Goal: Feedback & Contribution: Contribute content

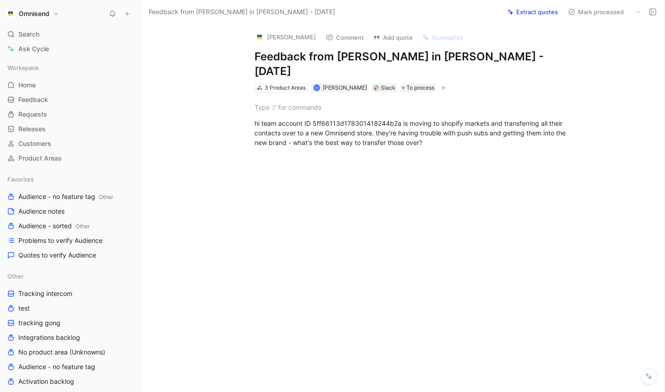
click at [353, 200] on div at bounding box center [413, 233] width 504 height 118
click at [540, 11] on button "Extract quotes" at bounding box center [533, 11] width 59 height 13
drag, startPoint x: 439, startPoint y: 141, endPoint x: 439, endPoint y: 134, distance: 6.9
click at [439, 154] on div at bounding box center [413, 159] width 317 height 10
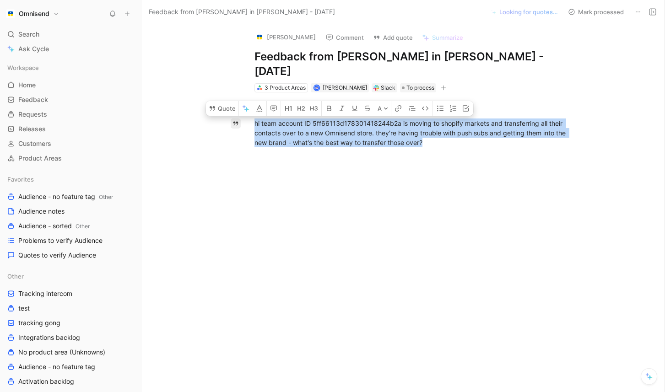
drag, startPoint x: 437, startPoint y: 131, endPoint x: 240, endPoint y: 113, distance: 197.7
click at [240, 113] on div "Quote A hi team account ID 5ff66113d178301418244b2a is moving to shopify market…" at bounding box center [413, 191] width 504 height 199
click at [218, 101] on button "Quote" at bounding box center [222, 108] width 33 height 15
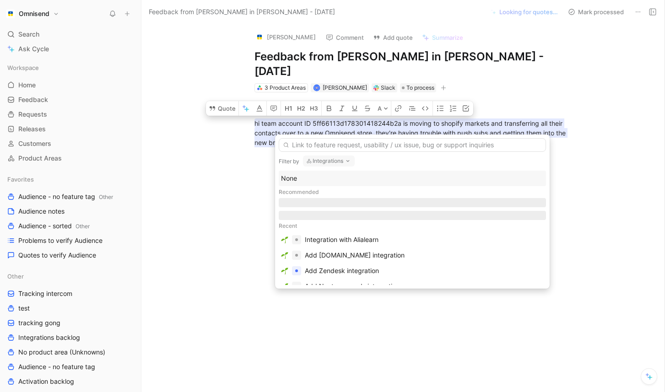
click at [348, 161] on icon "button" at bounding box center [347, 160] width 7 height 7
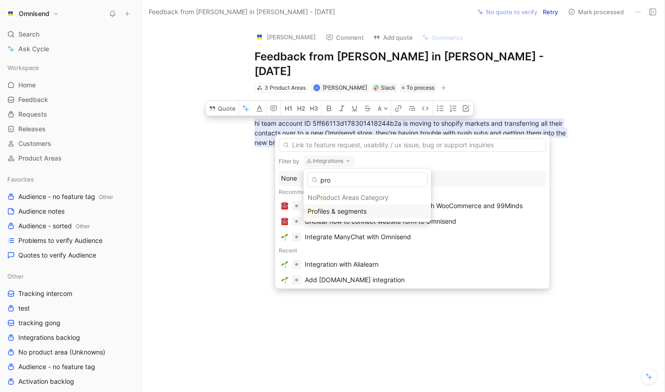
type input "pro"
click at [338, 206] on div "Pro files & segments" at bounding box center [367, 211] width 119 height 11
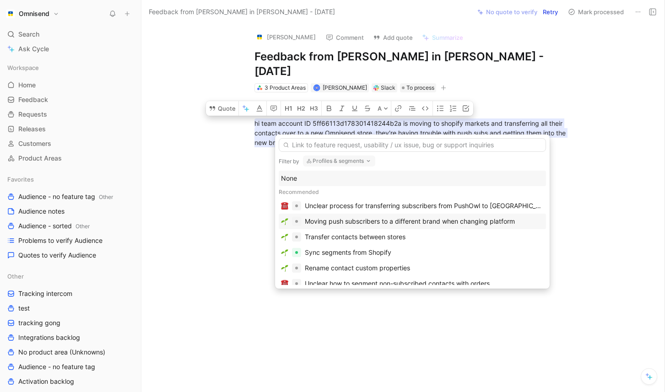
click at [368, 222] on div "Moving push subscribers to a different brand when changing platform" at bounding box center [410, 221] width 210 height 11
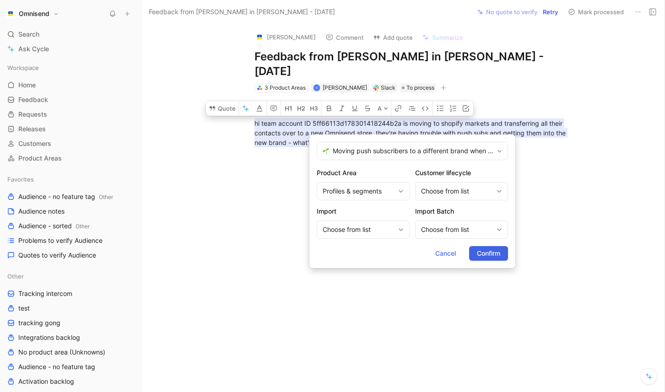
click at [490, 253] on span "Confirm" at bounding box center [488, 253] width 23 height 11
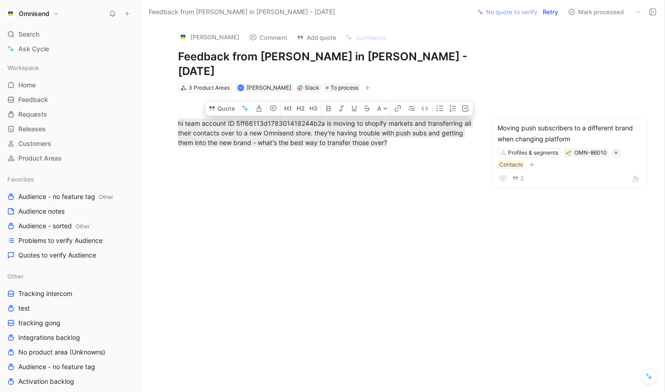
click at [444, 233] on div at bounding box center [326, 233] width 331 height 118
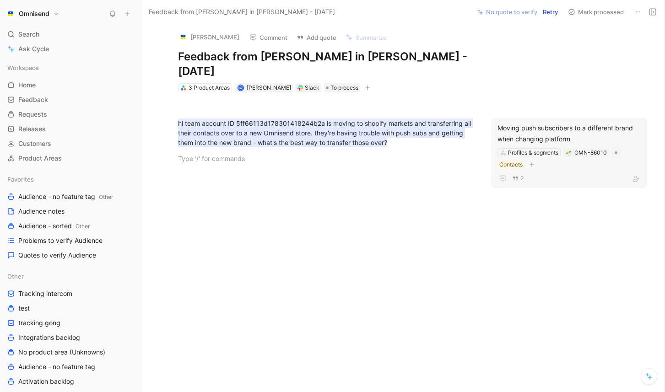
click at [594, 173] on div "2" at bounding box center [570, 178] width 144 height 11
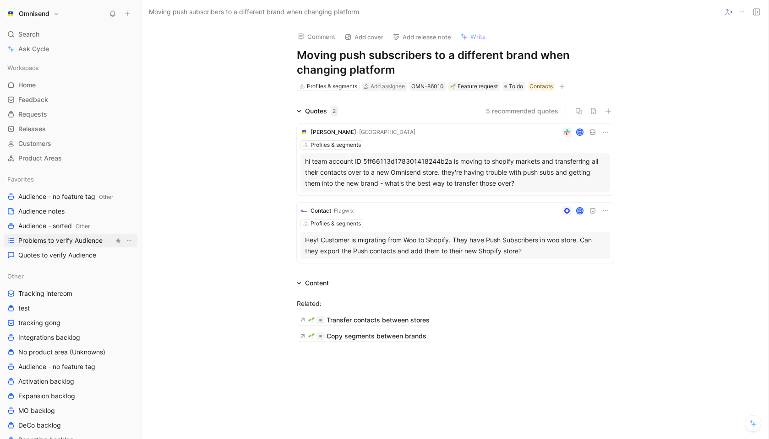
click at [55, 245] on link "Problems to verify Audience" at bounding box center [71, 241] width 134 height 14
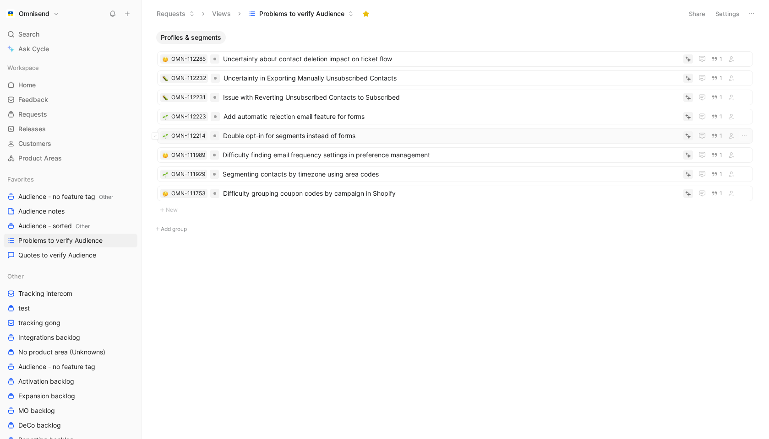
click at [316, 137] on span "Double opt-in for segments instead of forms" at bounding box center [451, 135] width 456 height 11
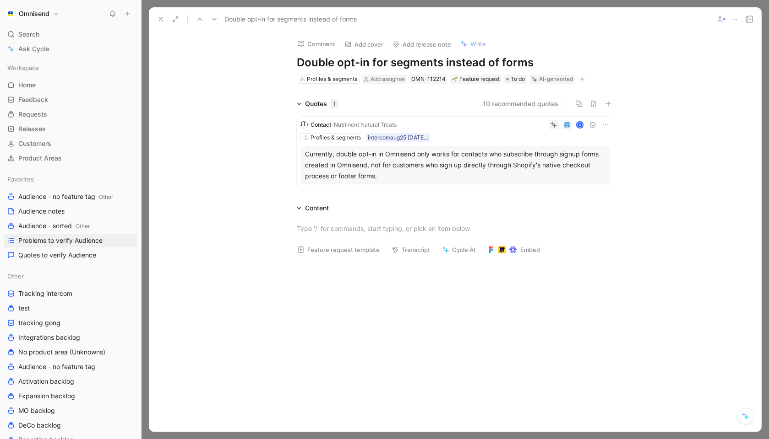
click at [513, 166] on div "Currently, double opt-in in Omnisend only works for contacts who subscribe thro…" at bounding box center [455, 165] width 300 height 33
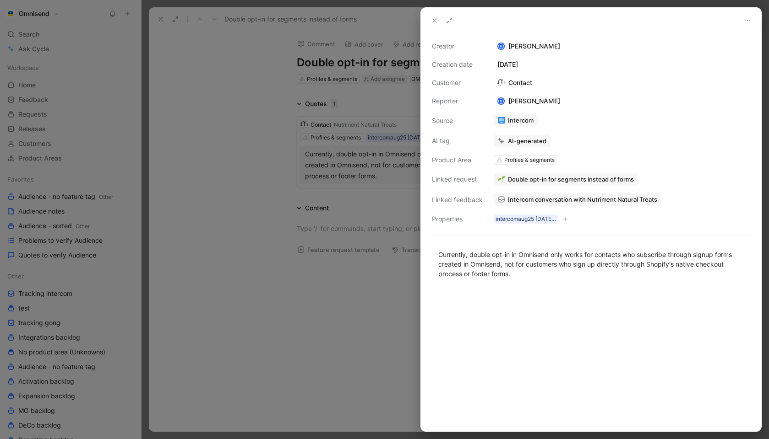
click at [565, 183] on span "Double opt-in for segments instead of forms" at bounding box center [571, 179] width 126 height 8
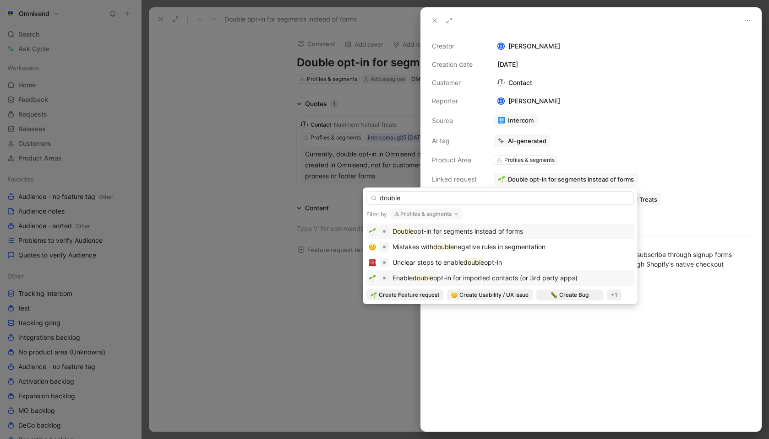
type input "double"
click at [526, 283] on div "Enable double opt-in for imported contacts (or 3rd party apps)" at bounding box center [484, 278] width 185 height 11
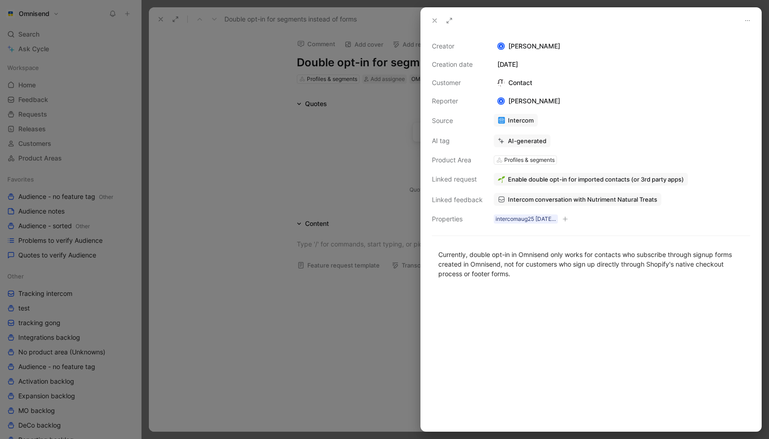
click at [561, 179] on span "Enable double opt-in for imported contacts (or 3rd party apps)" at bounding box center [596, 179] width 176 height 8
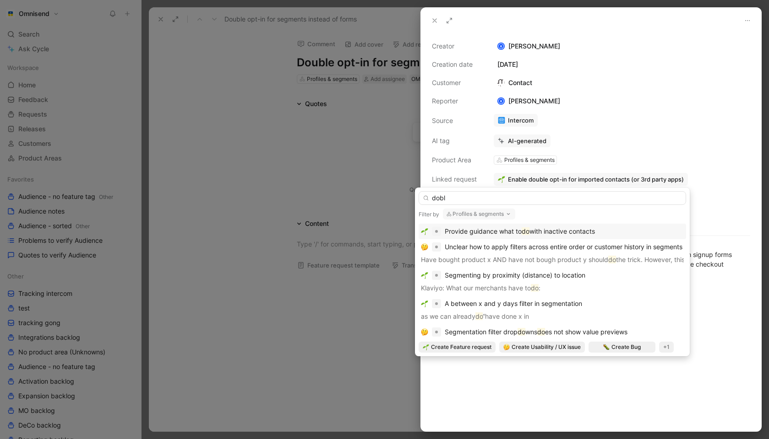
type input "doble"
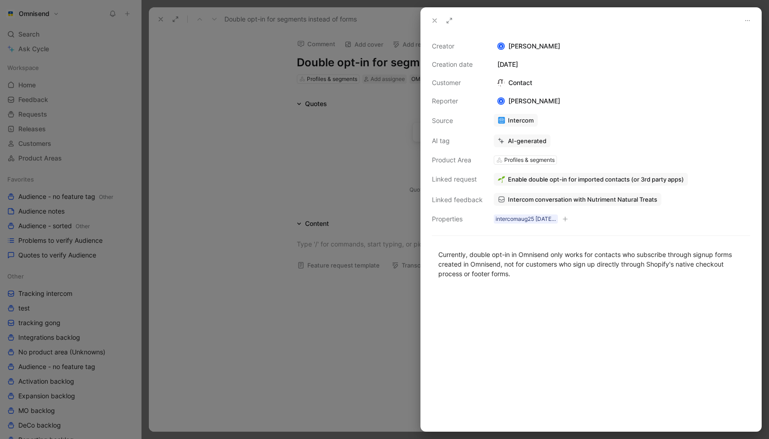
click at [306, 333] on div at bounding box center [384, 219] width 769 height 439
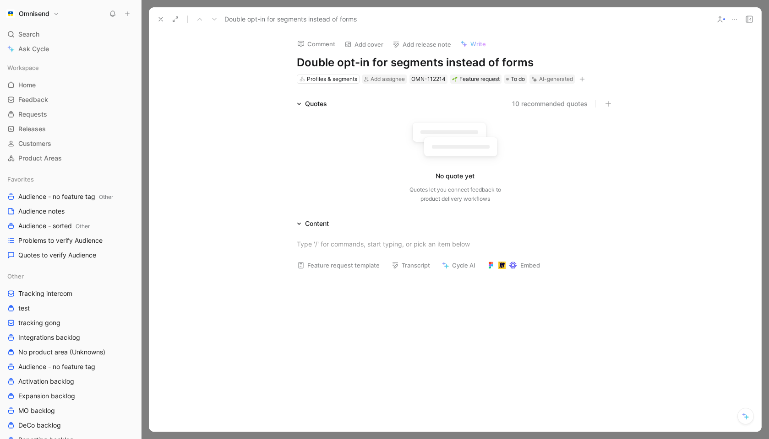
click at [665, 16] on icon at bounding box center [734, 19] width 7 height 7
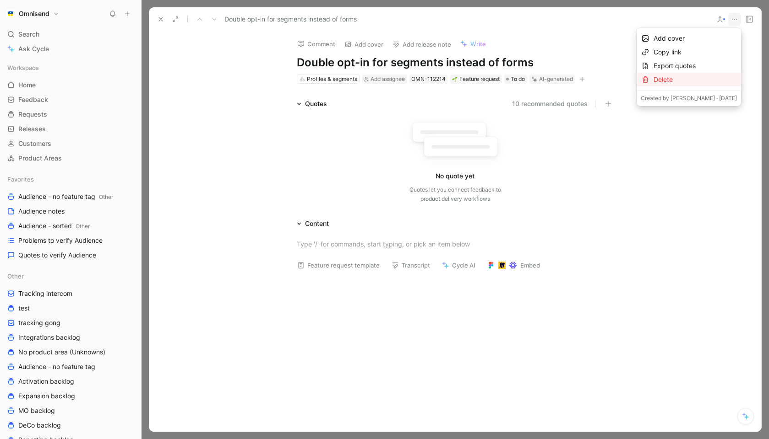
click at [665, 76] on div "Delete" at bounding box center [694, 79] width 83 height 11
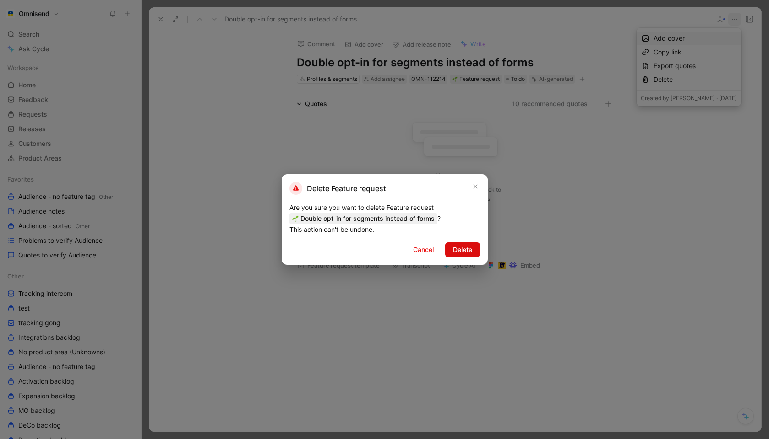
click at [471, 247] on span "Delete" at bounding box center [462, 249] width 19 height 11
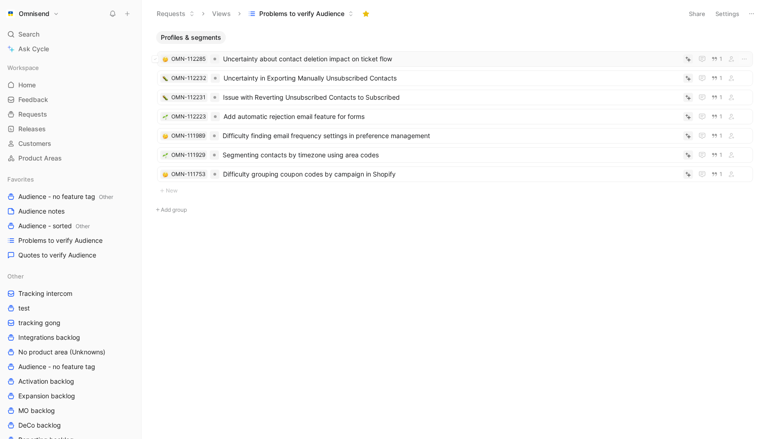
click at [303, 61] on span "Uncertainty about contact deletion impact on ticket flow" at bounding box center [451, 59] width 456 height 11
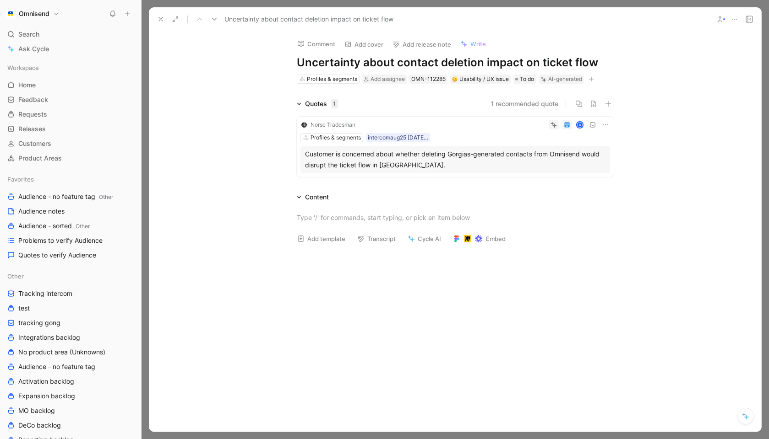
click at [562, 62] on h1 "Uncertainty about contact deletion impact on ticket flow" at bounding box center [455, 62] width 317 height 15
drag, startPoint x: 562, startPoint y: 62, endPoint x: 577, endPoint y: 61, distance: 14.7
click at [577, 61] on h1 "Uncertainty about contact deletion impact on ticket flow" at bounding box center [455, 62] width 317 height 15
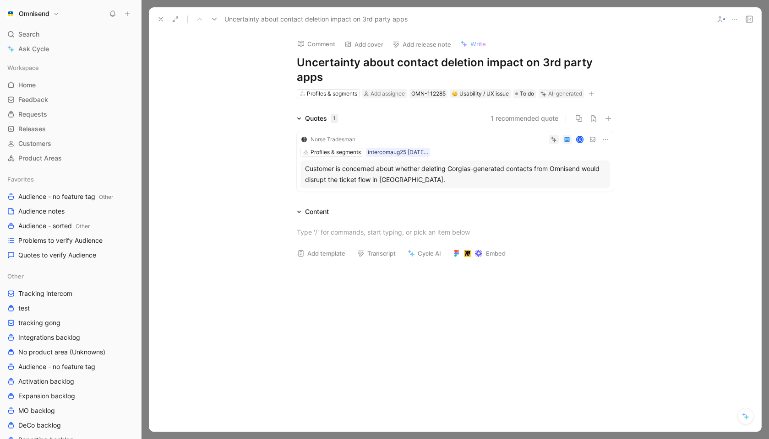
click at [595, 218] on div at bounding box center [455, 232] width 612 height 30
click at [553, 81] on button "Verify" at bounding box center [547, 79] width 32 height 13
click at [542, 125] on button "Verify" at bounding box center [536, 125] width 32 height 13
click at [592, 230] on div at bounding box center [455, 233] width 317 height 10
click at [161, 21] on icon at bounding box center [160, 19] width 7 height 7
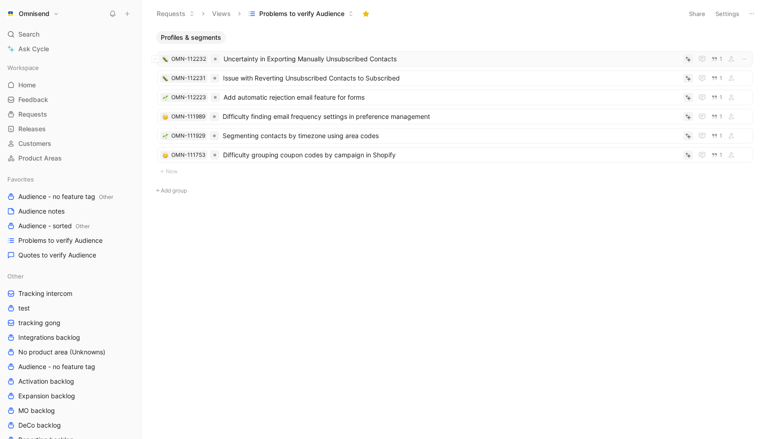
click at [283, 59] on span "Uncertainty in Exporting Manually Unsubscribed Contacts" at bounding box center [451, 59] width 456 height 11
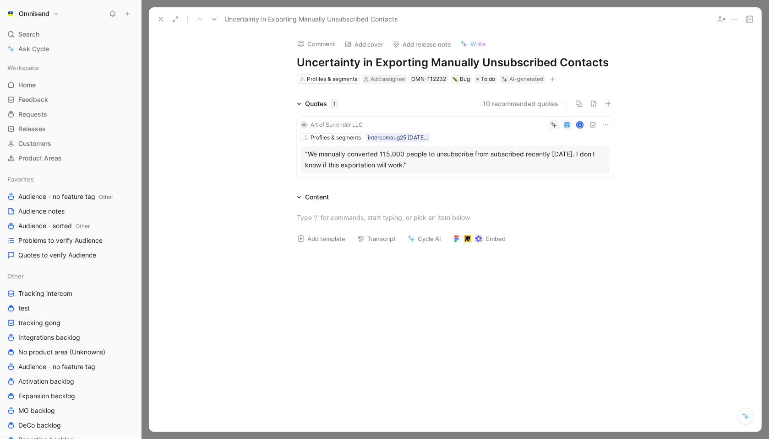
click at [607, 126] on icon at bounding box center [605, 124] width 7 height 7
click at [589, 181] on span "Delete quote" at bounding box center [577, 183] width 38 height 8
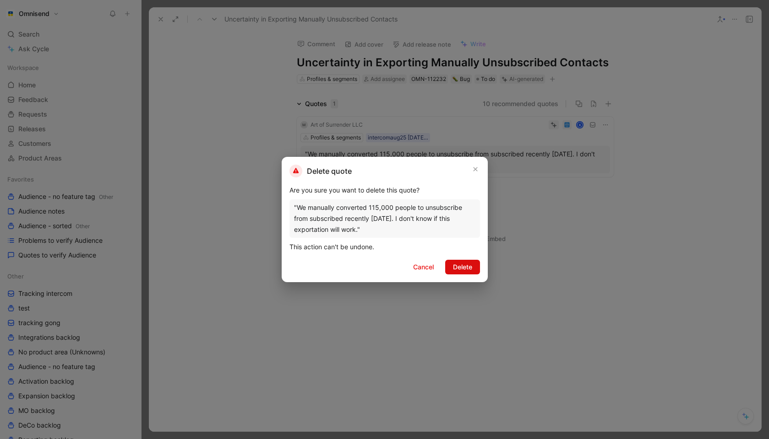
click at [468, 262] on span "Delete" at bounding box center [462, 267] width 19 height 11
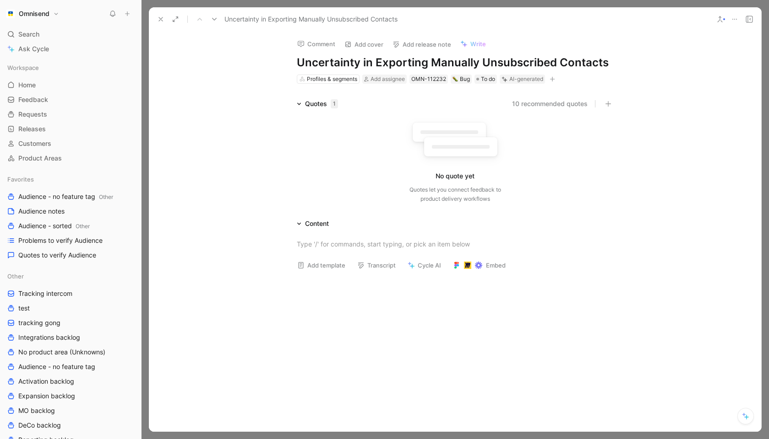
click at [665, 20] on icon at bounding box center [734, 19] width 7 height 7
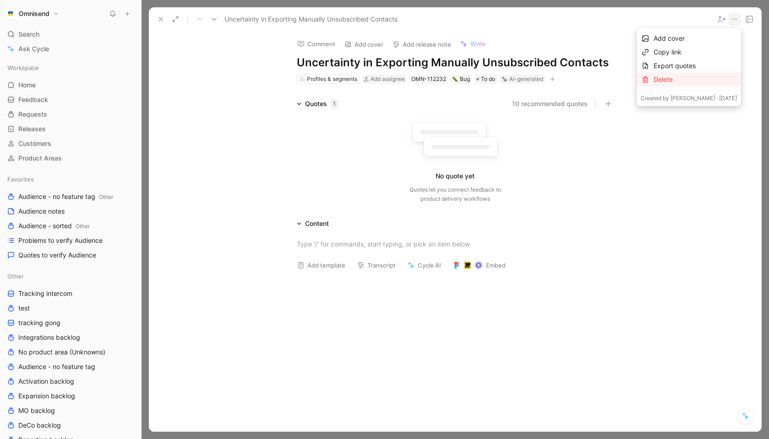
click at [665, 82] on div "Delete" at bounding box center [694, 79] width 83 height 11
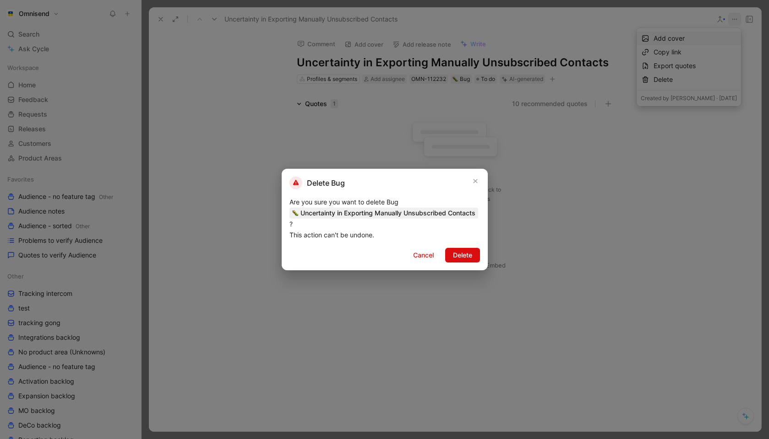
click at [465, 261] on span "Delete" at bounding box center [462, 255] width 19 height 11
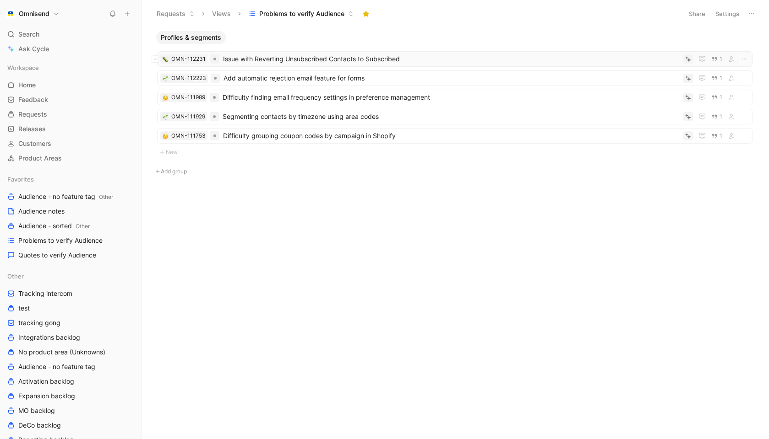
click at [286, 63] on span "Issue with Reverting Unsubscribed Contacts to Subscribed" at bounding box center [451, 59] width 456 height 11
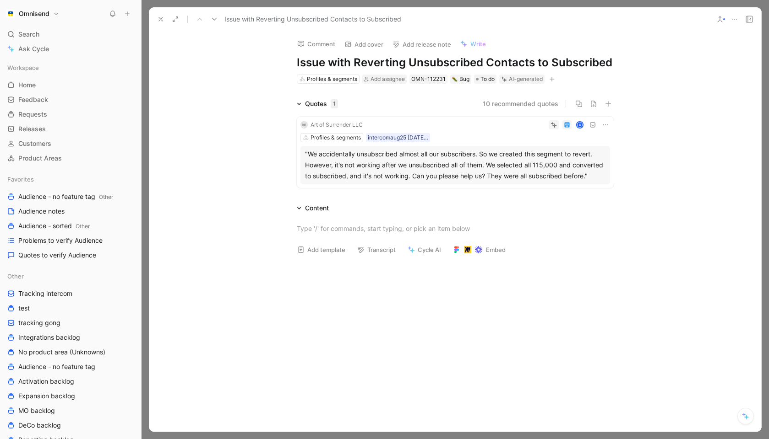
click at [407, 157] on div ""We accidentally unsubscribed almost all our subscribers. So we created this se…" at bounding box center [455, 165] width 300 height 33
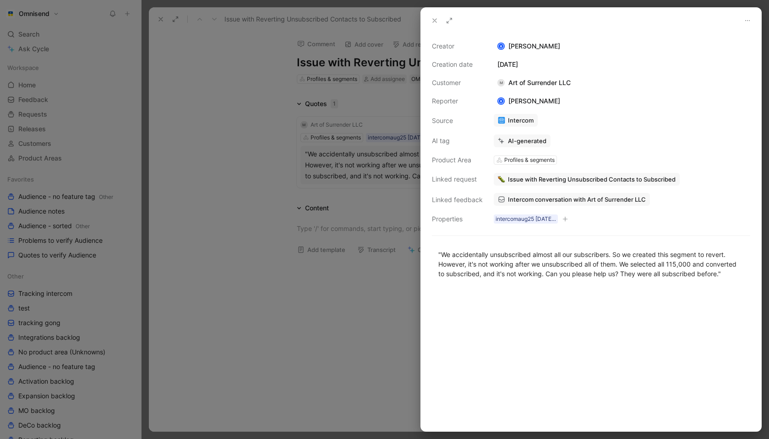
click at [565, 176] on span "Issue with Reverting Unsubscribed Contacts to Subscribed" at bounding box center [592, 179] width 168 height 8
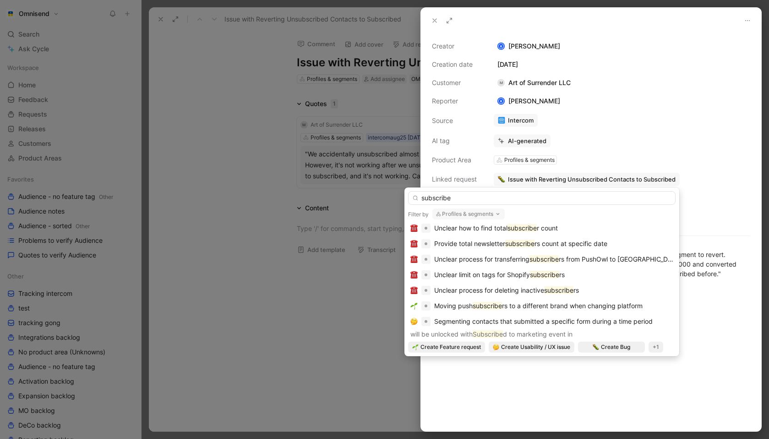
scroll to position [70, 0]
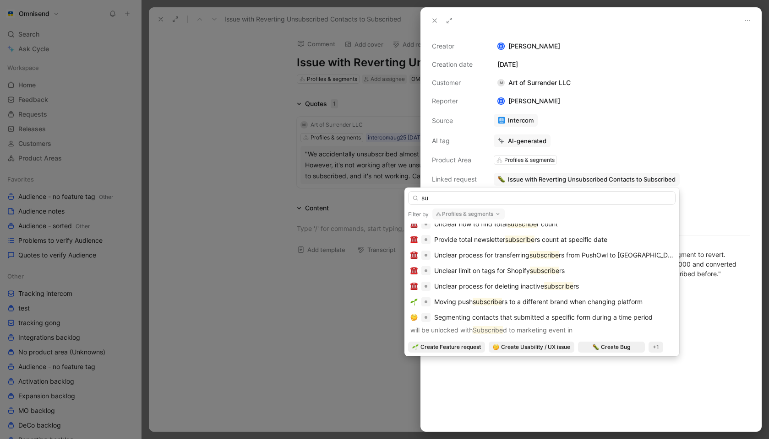
type input "s"
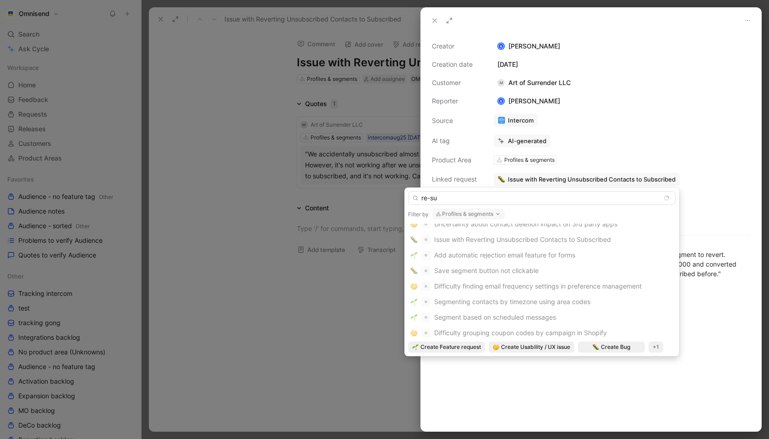
scroll to position [0, 0]
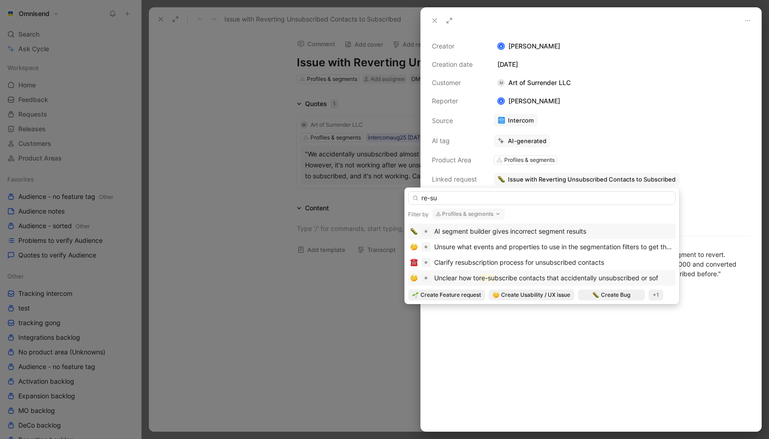
type input "re-su"
click at [521, 277] on span "bscribe contacts that accidentally unsubscribed or sof" at bounding box center [575, 278] width 163 height 8
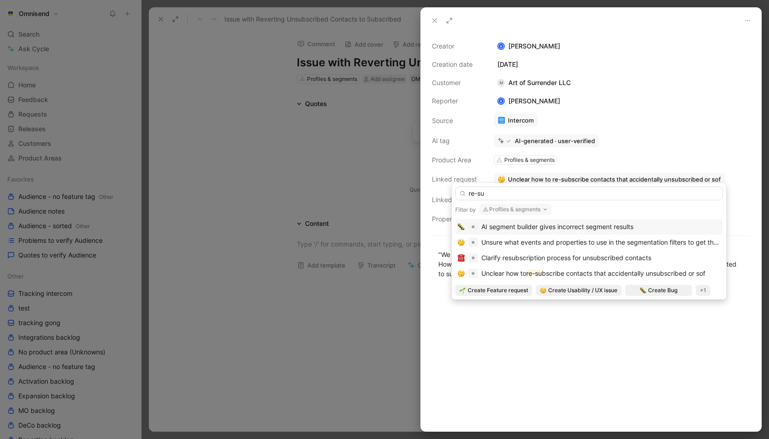
click at [489, 341] on div at bounding box center [591, 360] width 340 height 143
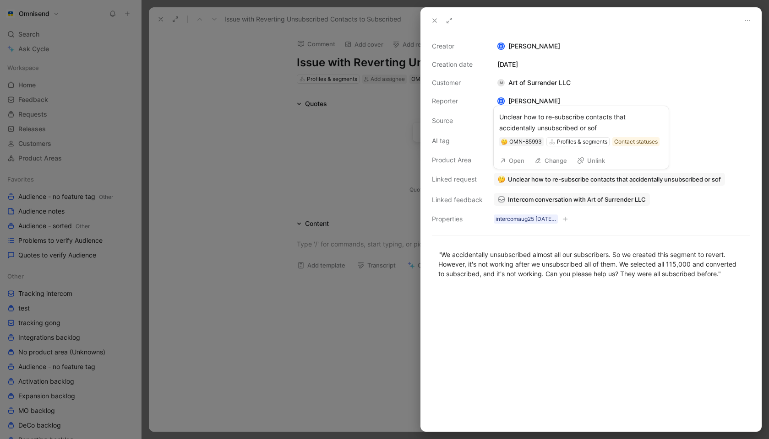
click at [519, 159] on button "Open" at bounding box center [511, 160] width 33 height 13
click at [436, 21] on icon at bounding box center [434, 20] width 7 height 7
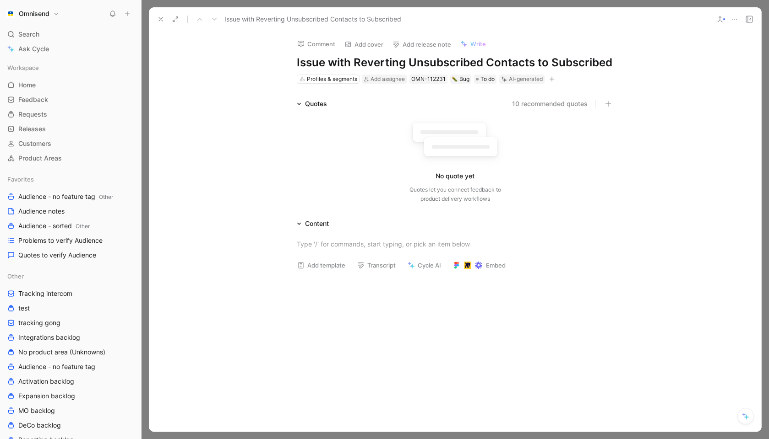
click at [665, 21] on icon at bounding box center [734, 19] width 7 height 7
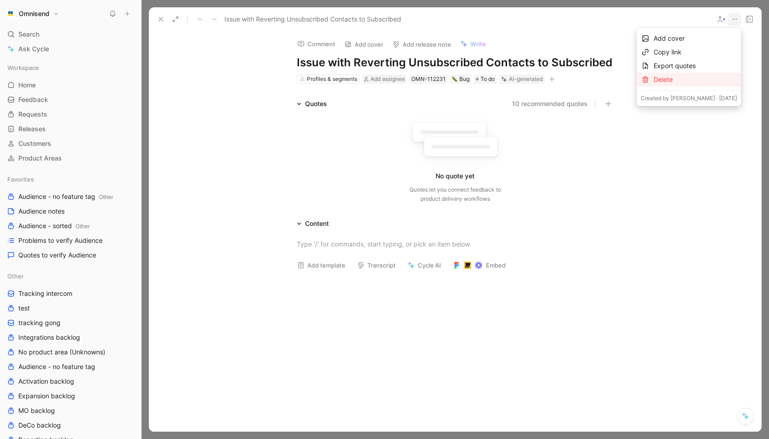
click at [665, 76] on div "Delete" at bounding box center [694, 79] width 83 height 11
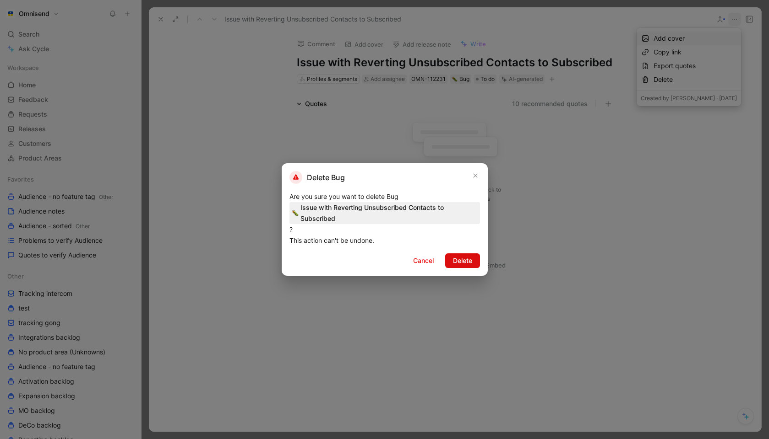
click at [463, 261] on span "Delete" at bounding box center [462, 260] width 19 height 11
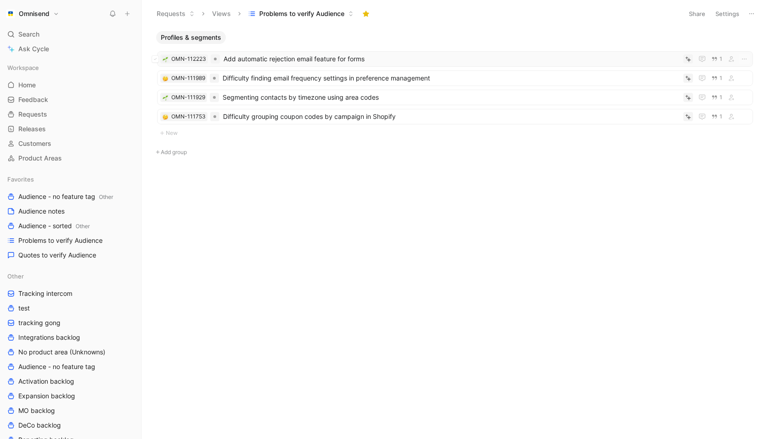
click at [308, 61] on span "Add automatic rejection email feature for forms" at bounding box center [451, 59] width 456 height 11
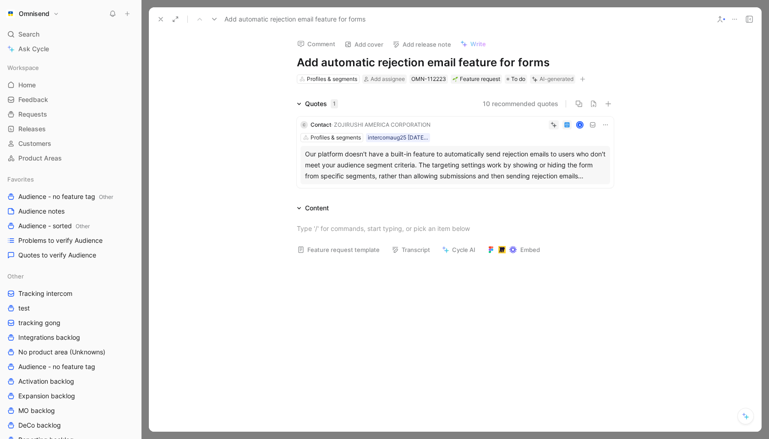
click at [538, 170] on div "Our platform doesn't have a built-in feature to automatically send rejection em…" at bounding box center [455, 165] width 300 height 33
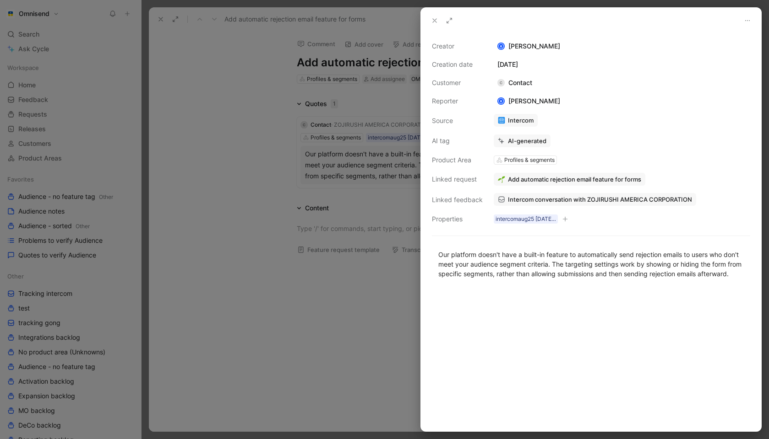
click at [576, 38] on div "Creator K Kasparas Toliušis Creation date August 25, 2025 Customer C Contact Re…" at bounding box center [591, 232] width 340 height 398
click at [451, 22] on icon at bounding box center [448, 20] width 7 height 7
click at [431, 18] on icon at bounding box center [434, 20] width 7 height 7
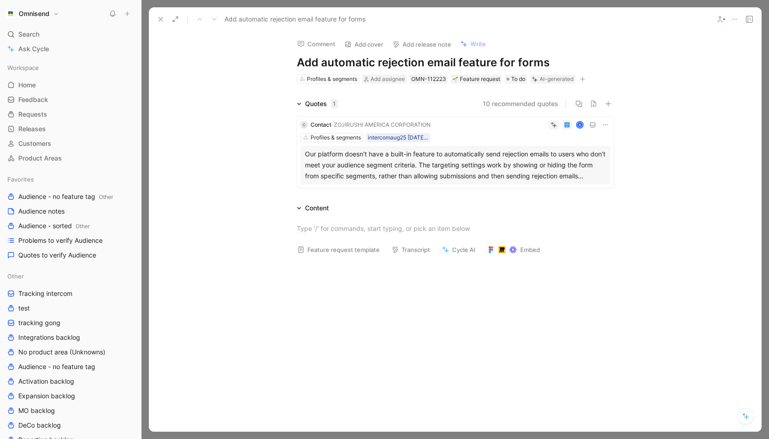
click at [157, 21] on icon at bounding box center [160, 19] width 7 height 7
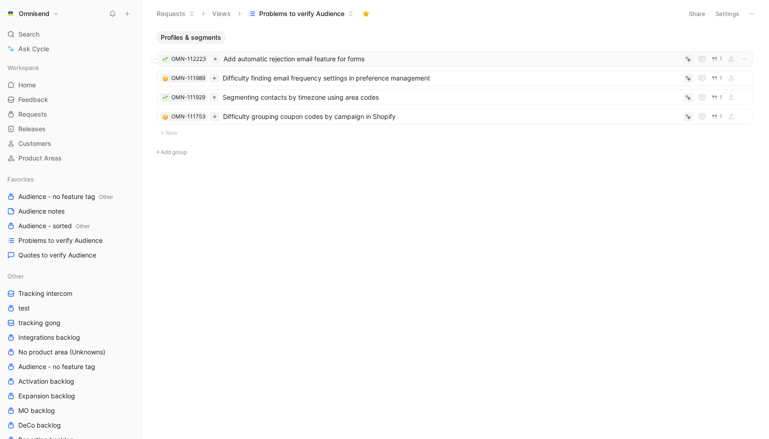
click at [304, 60] on span "Add automatic rejection email feature for forms" at bounding box center [451, 59] width 456 height 11
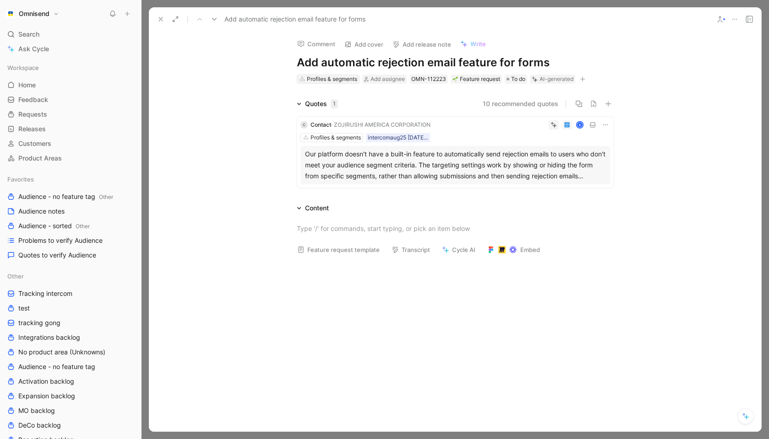
click at [337, 81] on div "Profiles & segments" at bounding box center [332, 79] width 50 height 9
type input "form"
click at [315, 125] on span "s" at bounding box center [316, 127] width 3 height 8
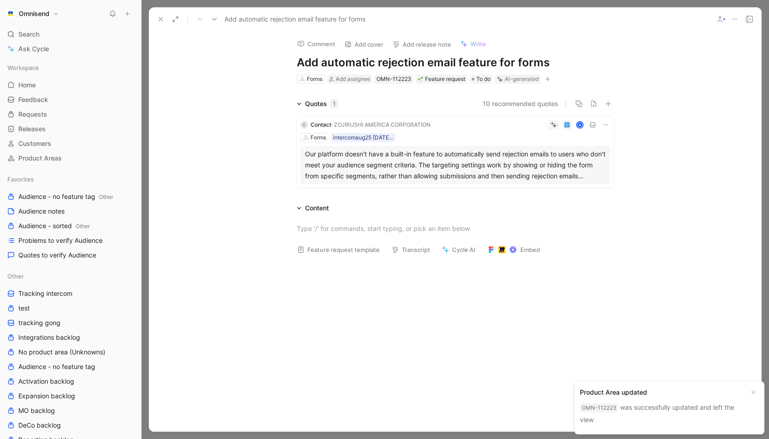
click at [158, 21] on icon at bounding box center [160, 19] width 7 height 7
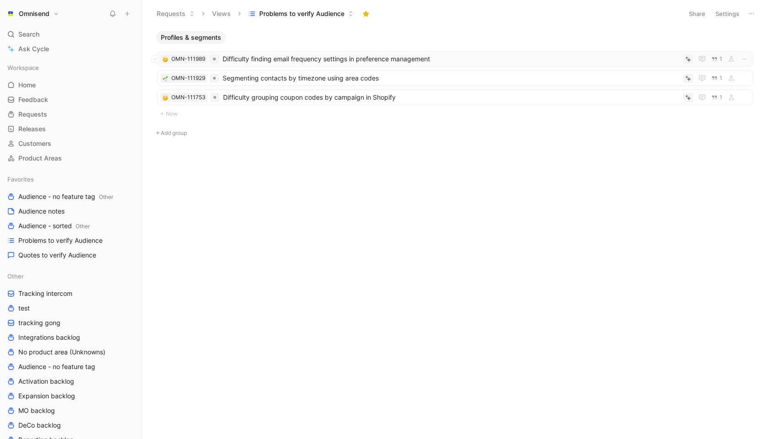
click at [283, 61] on span "Difficulty finding email frequency settings in preference management" at bounding box center [450, 59] width 457 height 11
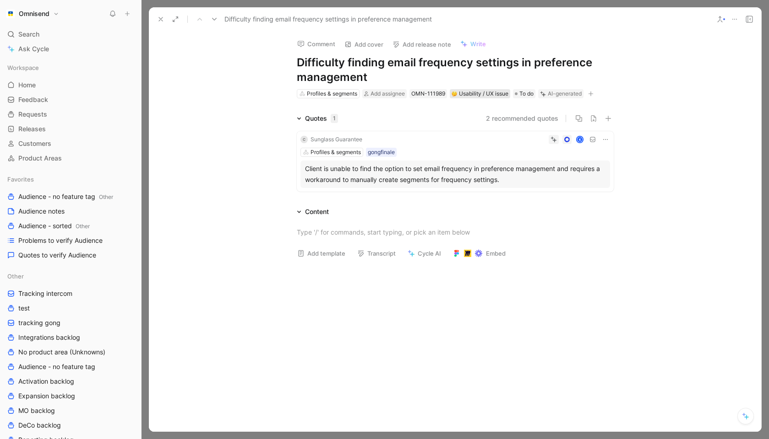
click at [468, 94] on div "Usability / UX issue" at bounding box center [479, 93] width 57 height 9
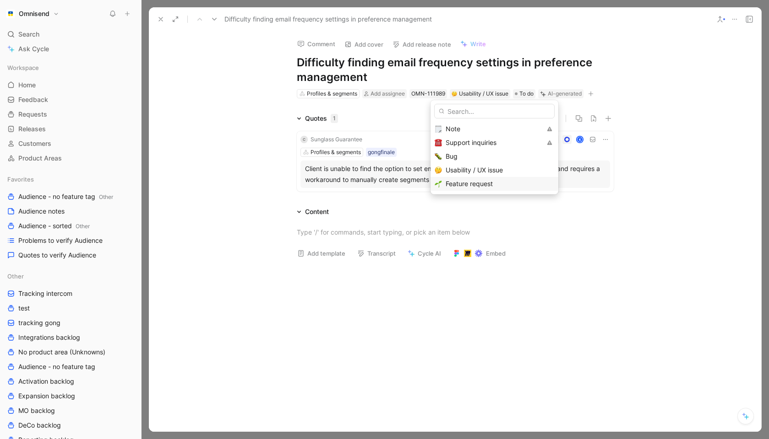
click at [475, 180] on span "Feature request" at bounding box center [468, 184] width 47 height 8
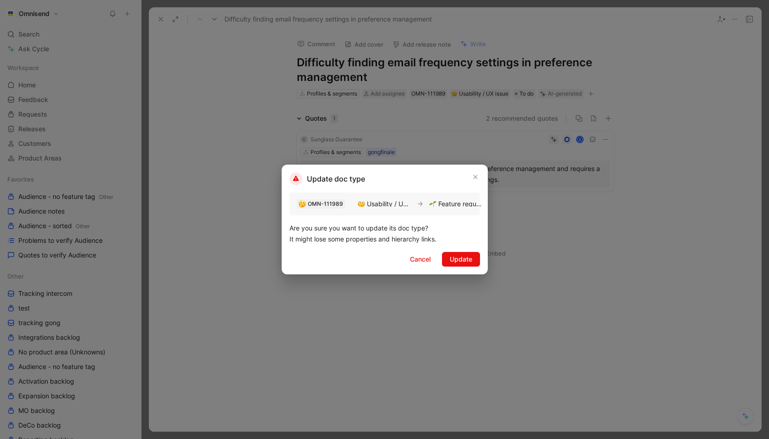
click at [467, 256] on span "Update" at bounding box center [461, 259] width 22 height 11
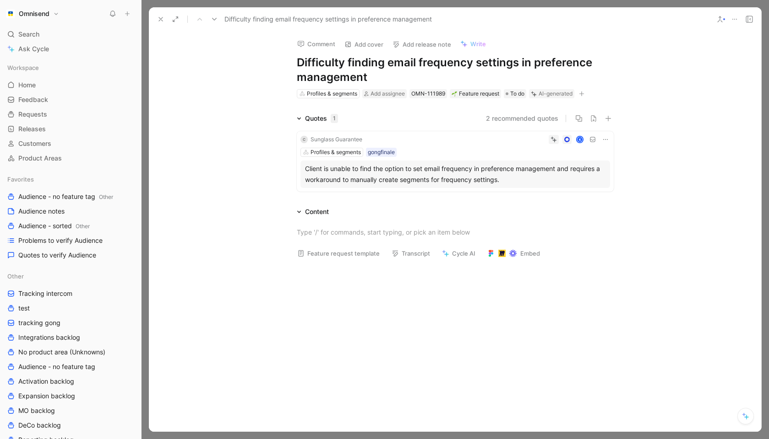
drag, startPoint x: 384, startPoint y: 76, endPoint x: 297, endPoint y: 61, distance: 88.1
click at [297, 61] on h1 "Difficulty finding email frequency settings in preference management" at bounding box center [455, 69] width 317 height 29
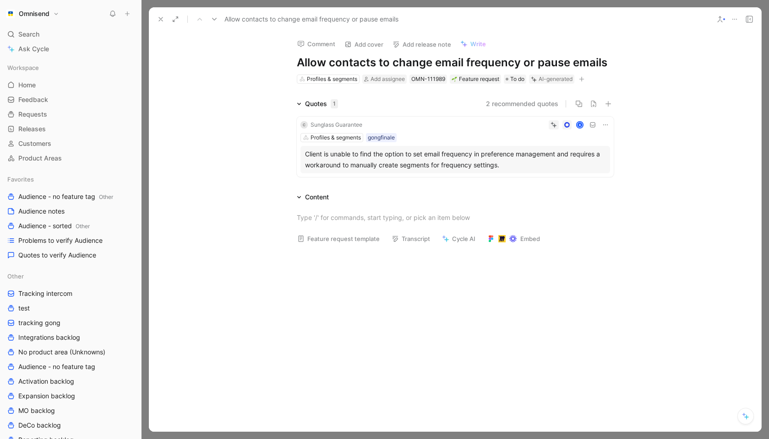
click at [456, 60] on h1 "Allow contacts to change email frequency or pause emails" at bounding box center [455, 62] width 317 height 15
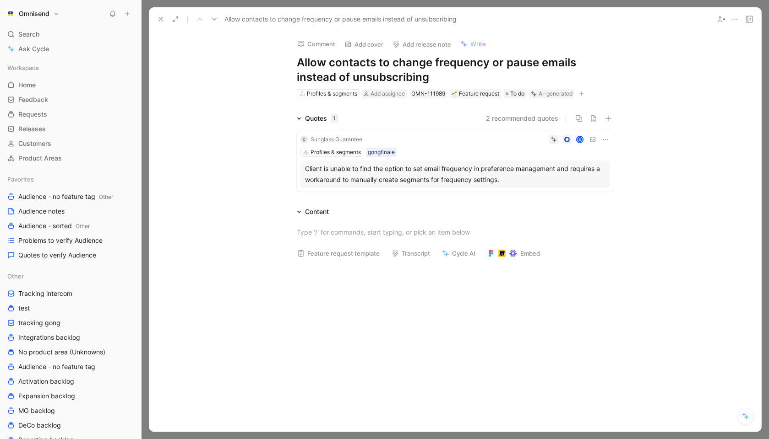
click at [246, 170] on div "Quotes 1 2 recommended quotes C Sunglass Guarantee K Profiles & segments gongfi…" at bounding box center [455, 154] width 612 height 82
click at [540, 82] on button "Verify" at bounding box center [537, 79] width 32 height 13
drag, startPoint x: 718, startPoint y: 18, endPoint x: 713, endPoint y: 27, distance: 10.9
click at [718, 18] on icon at bounding box center [719, 19] width 7 height 7
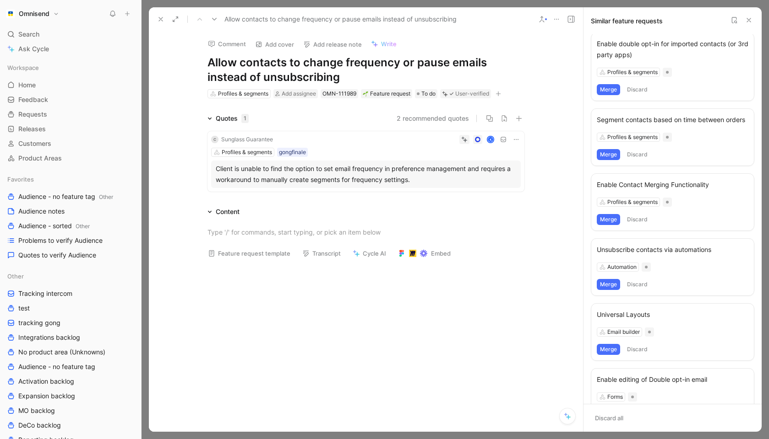
scroll to position [79, 0]
click at [751, 20] on icon at bounding box center [748, 19] width 7 height 7
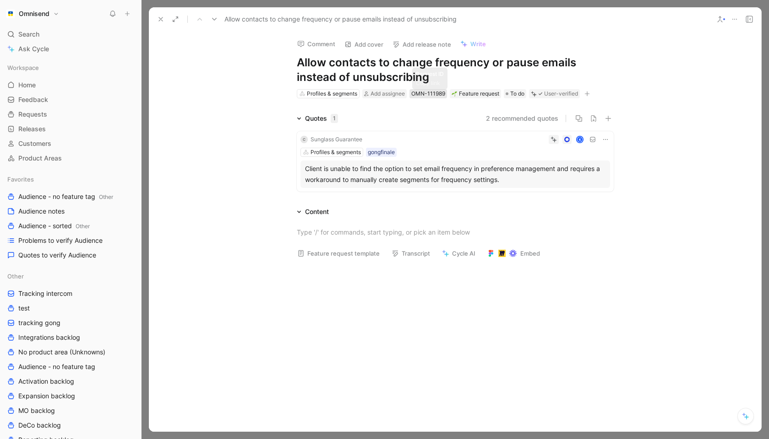
click at [434, 95] on div "OMN-111989" at bounding box center [428, 93] width 34 height 9
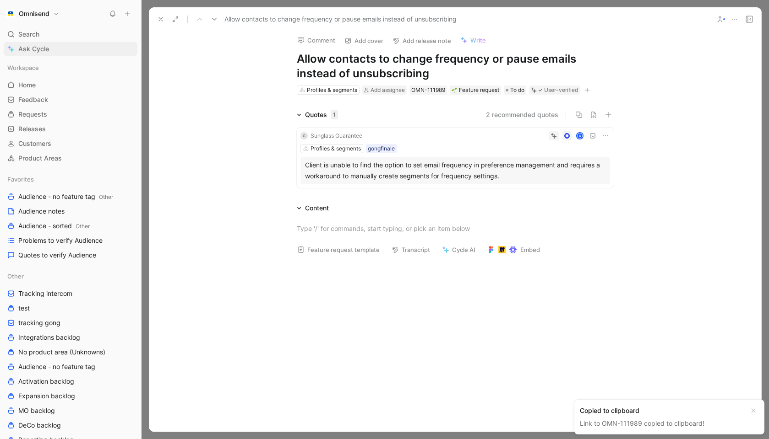
click at [40, 51] on span "Ask Cycle" at bounding box center [33, 48] width 31 height 11
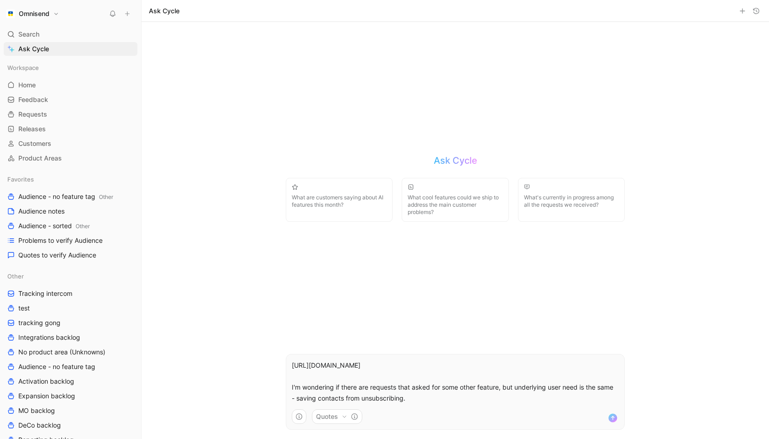
click at [336, 418] on button "Quotes" at bounding box center [337, 417] width 50 height 15
click at [472, 400] on html "Omnisend Search ⌘ K Ask Cycle Workspace Home G then H Feedback G then F Request…" at bounding box center [384, 219] width 769 height 439
click at [461, 400] on p "https://product.cycle.app/app/omnisend/doc/allow-contacts-to-change-frequency-o…" at bounding box center [455, 382] width 327 height 44
click at [467, 396] on p "https://product.cycle.app/app/omnisend/doc/allow-contacts-to-change-frequency-o…" at bounding box center [455, 382] width 327 height 44
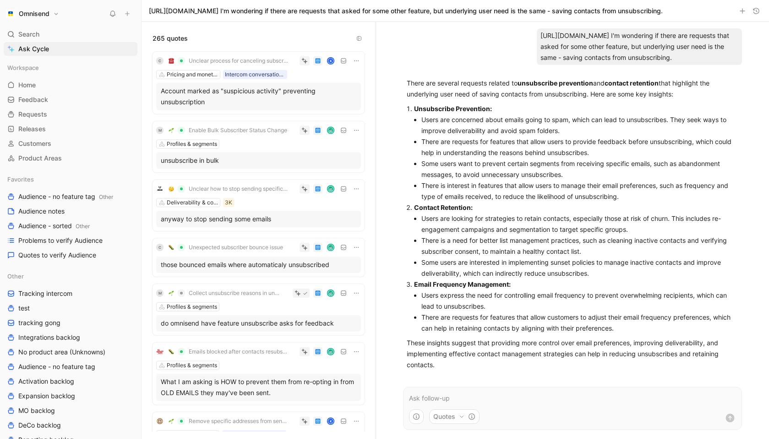
scroll to position [22, 0]
drag, startPoint x: 420, startPoint y: 141, endPoint x: 421, endPoint y: 161, distance: 19.7
click at [421, 161] on ul "Users are concerned about emails going to spam, which can lead to unsubscribes.…" at bounding box center [576, 158] width 324 height 88
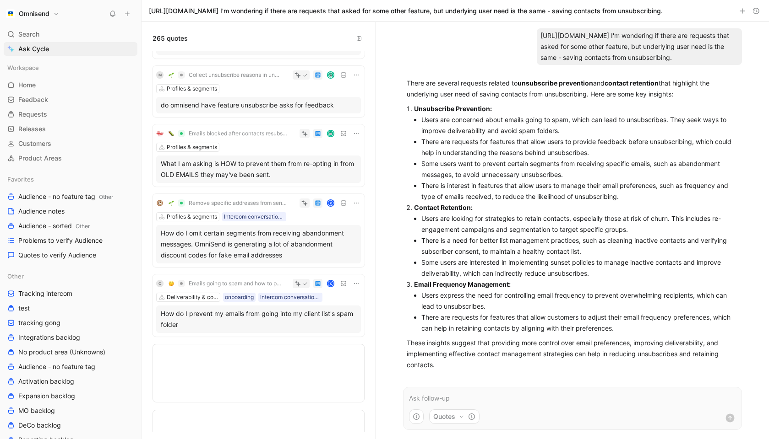
scroll to position [0, 0]
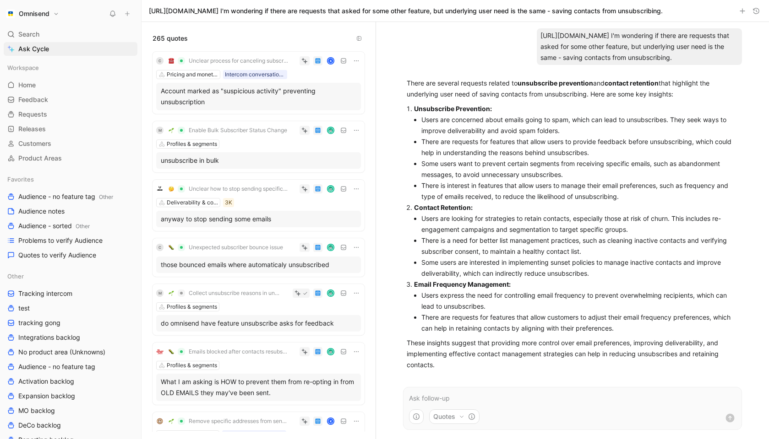
click at [363, 38] on button "button" at bounding box center [358, 38] width 11 height 11
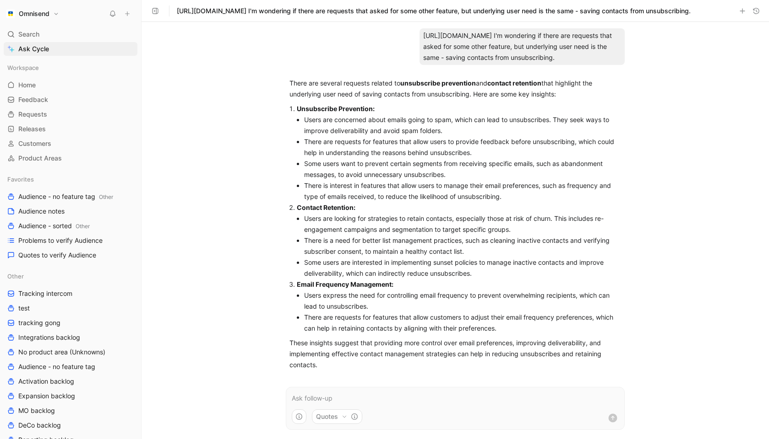
drag, startPoint x: 409, startPoint y: 409, endPoint x: 367, endPoint y: 415, distance: 42.5
click at [407, 409] on form "Quotes" at bounding box center [455, 408] width 339 height 43
click at [352, 417] on icon "button" at bounding box center [354, 416] width 7 height 7
click at [352, 417] on html "Omnisend Search ⌘ K Ask Cycle Workspace Home G then H Feedback G then F Request…" at bounding box center [384, 219] width 769 height 439
click at [294, 417] on button "button" at bounding box center [299, 417] width 15 height 15
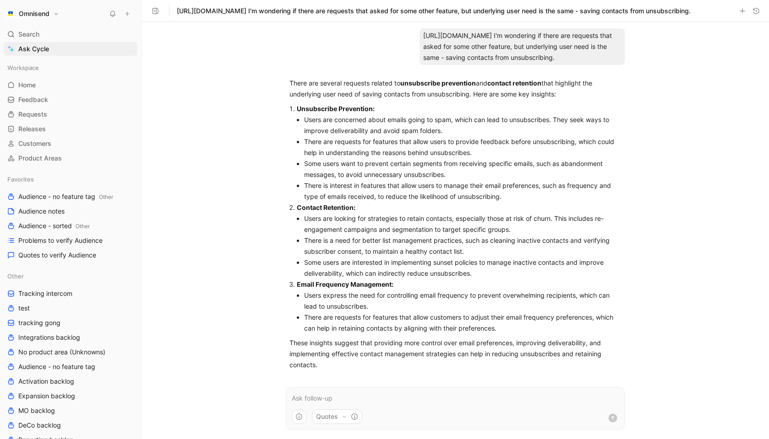
click at [488, 394] on html "Omnisend Search ⌘ K Ask Cycle Workspace Home G then H Feedback G then F Request…" at bounding box center [384, 219] width 769 height 439
click at [486, 393] on p at bounding box center [455, 398] width 327 height 11
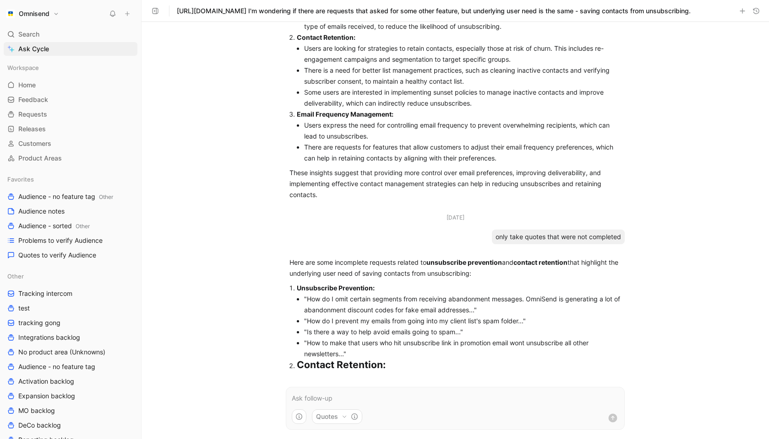
scroll to position [221, 0]
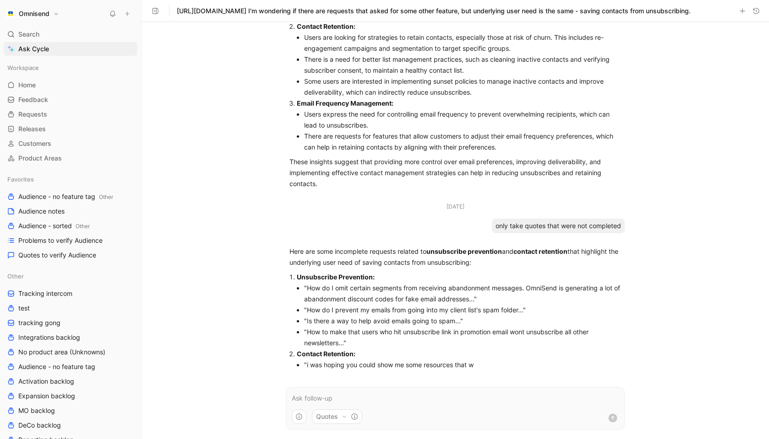
click at [161, 12] on button "button" at bounding box center [155, 11] width 13 height 13
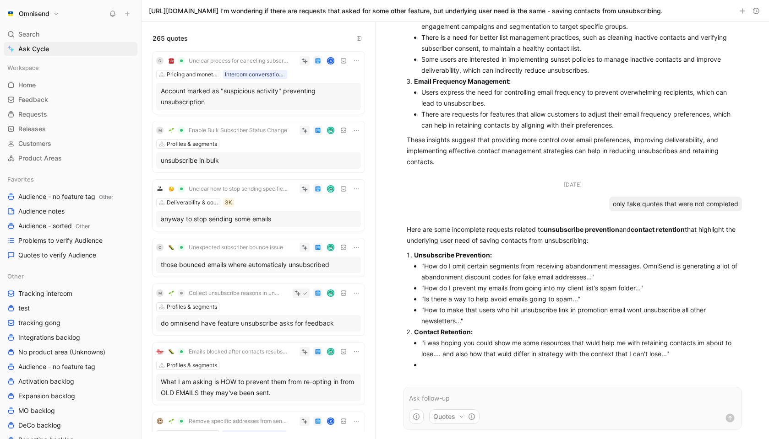
scroll to position [243, 0]
click at [158, 35] on span "265 quotes" at bounding box center [169, 38] width 35 height 11
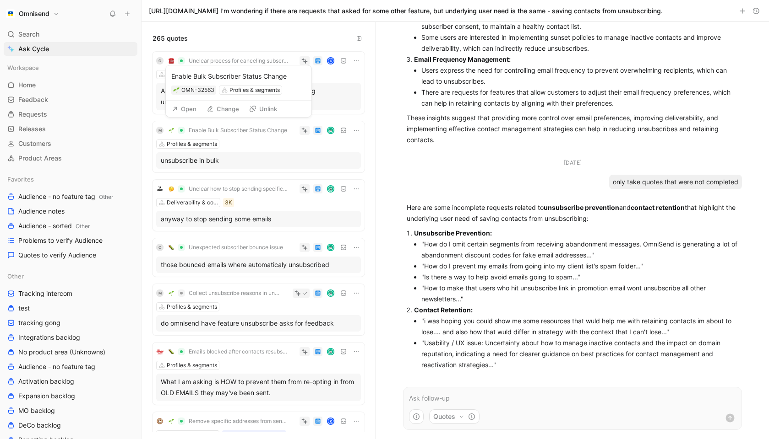
scroll to position [276, 0]
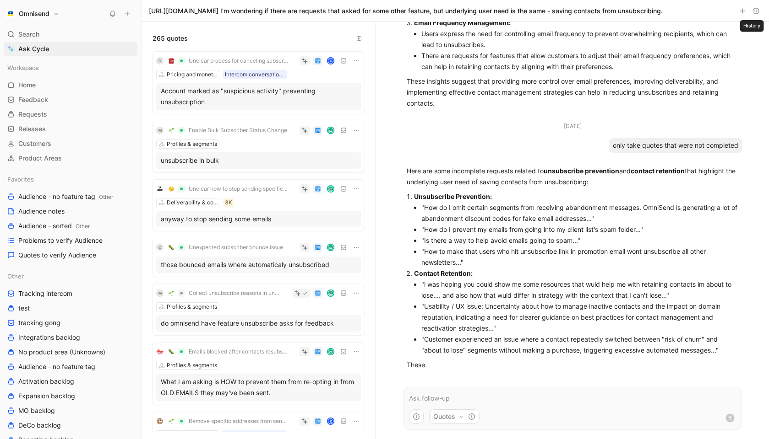
click at [755, 12] on icon "button" at bounding box center [755, 10] width 7 height 7
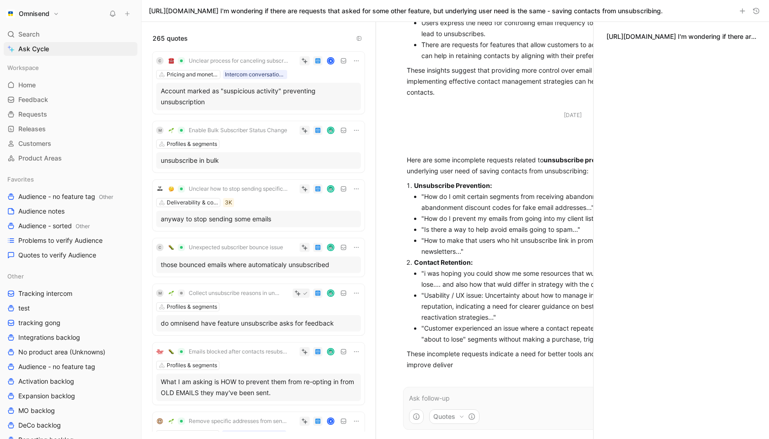
scroll to position [312, 0]
click at [755, 12] on icon "button" at bounding box center [755, 10] width 7 height 7
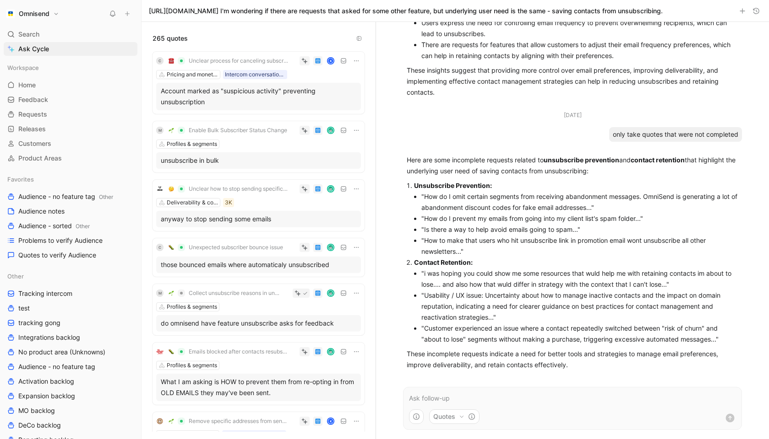
scroll to position [316, 0]
click at [431, 236] on li ""How to make that users who hit unsubscribe link in promotion email wont unsubs…" at bounding box center [579, 246] width 317 height 22
click at [428, 241] on li ""How to make that users who hit unsubscribe link in promotion email wont unsubs…" at bounding box center [579, 246] width 317 height 22
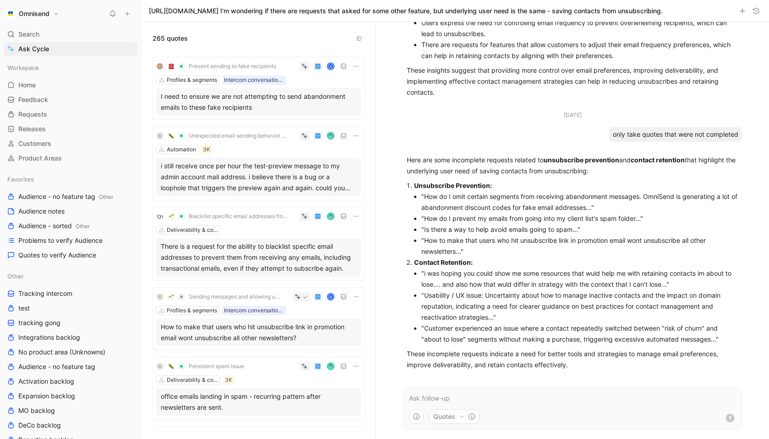
scroll to position [910, 0]
click at [71, 245] on span "Problems to verify Audience" at bounding box center [60, 240] width 84 height 9
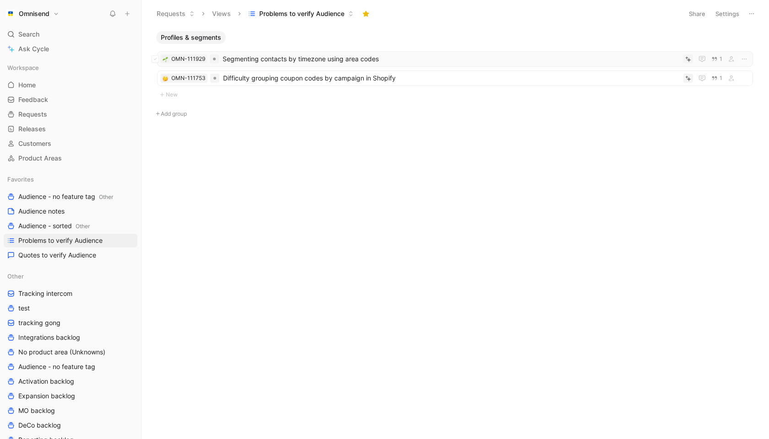
click at [324, 61] on span "Segmenting contacts by timezone using area codes" at bounding box center [450, 59] width 457 height 11
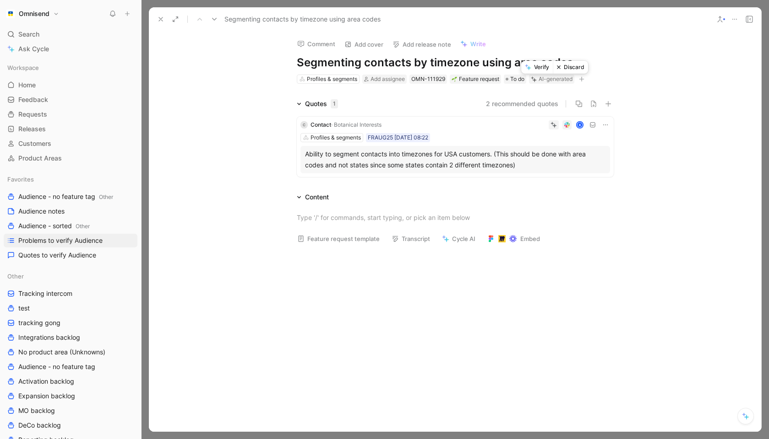
click at [552, 81] on div "AI-generated" at bounding box center [555, 79] width 34 height 9
click at [544, 64] on button "Verify" at bounding box center [537, 64] width 32 height 13
click at [541, 111] on button "Verify" at bounding box center [536, 110] width 32 height 13
click at [161, 17] on icon at bounding box center [160, 19] width 7 height 7
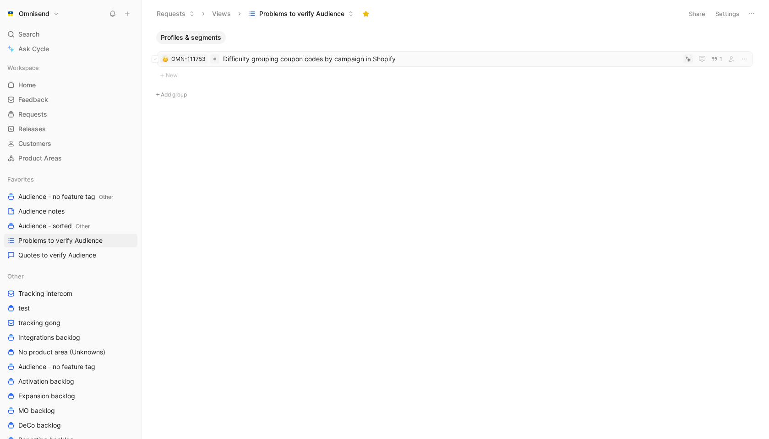
click at [311, 59] on span "Difficulty grouping coupon codes by campaign in Shopify" at bounding box center [451, 59] width 456 height 11
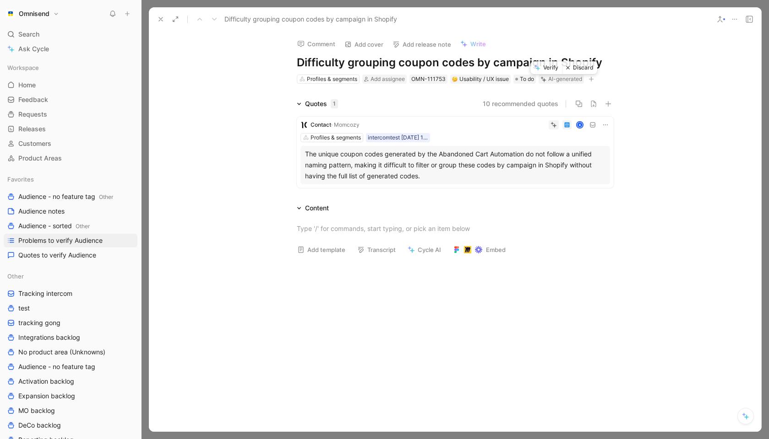
click at [558, 80] on div "AI-generated" at bounding box center [565, 79] width 34 height 9
click at [546, 67] on button "Verify" at bounding box center [546, 64] width 32 height 13
click at [165, 21] on button at bounding box center [160, 19] width 13 height 13
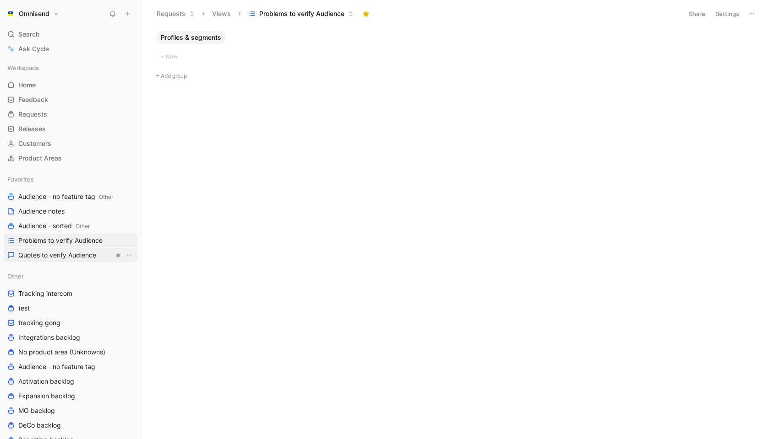
click at [66, 251] on span "Quotes to verify Audience" at bounding box center [57, 255] width 78 height 9
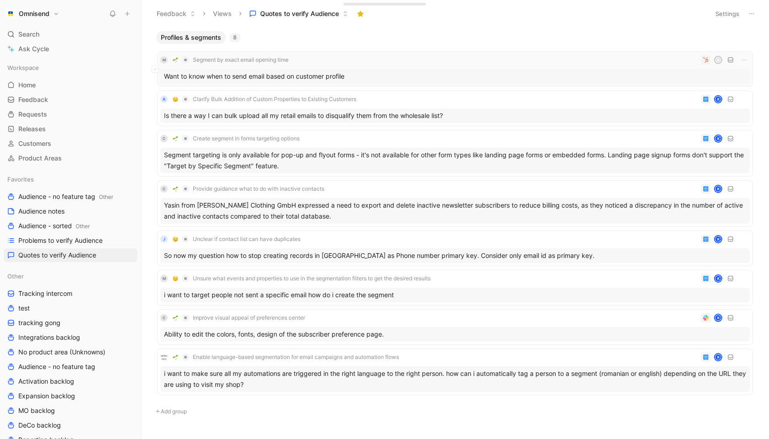
click at [347, 71] on div "Want to know when to send email based on customer profile" at bounding box center [454, 76] width 589 height 15
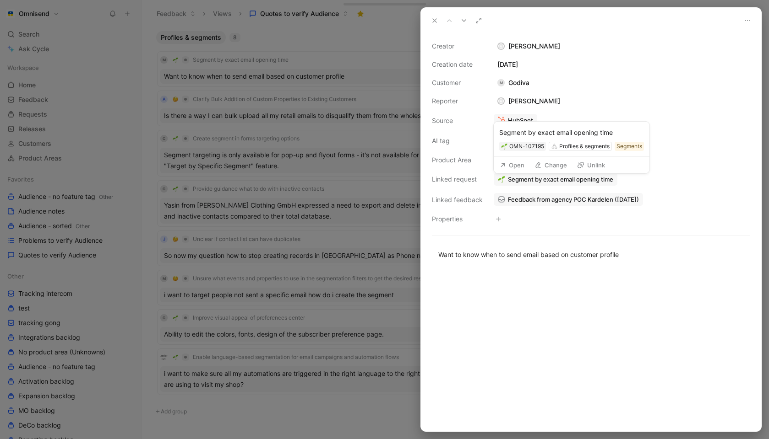
click at [555, 179] on span "Segment by exact email opening time" at bounding box center [560, 179] width 105 height 8
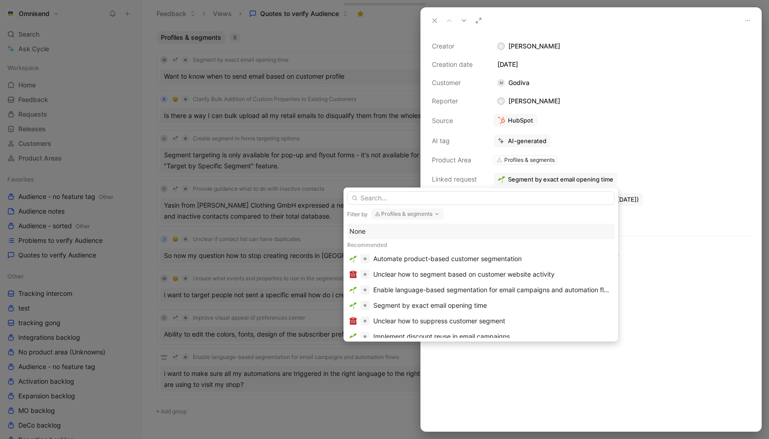
click at [434, 214] on button "Profiles & segments" at bounding box center [407, 214] width 72 height 11
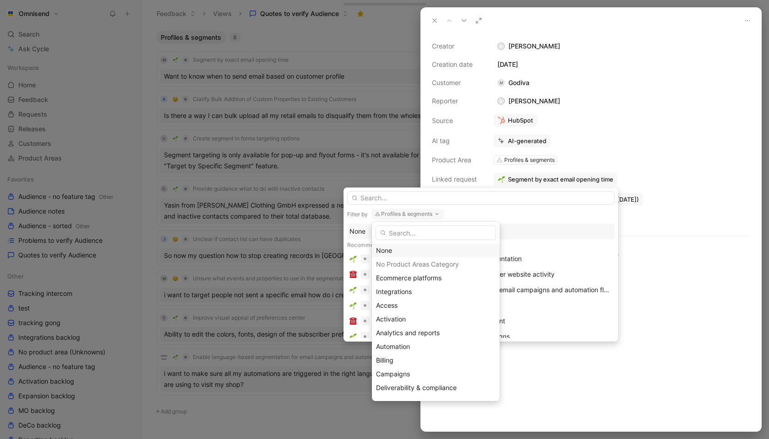
click at [393, 249] on div "None" at bounding box center [435, 250] width 119 height 11
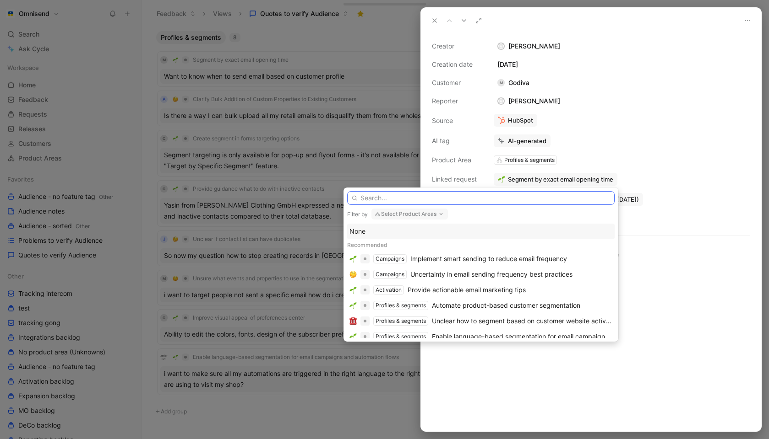
click at [408, 199] on input "text" at bounding box center [480, 198] width 267 height 14
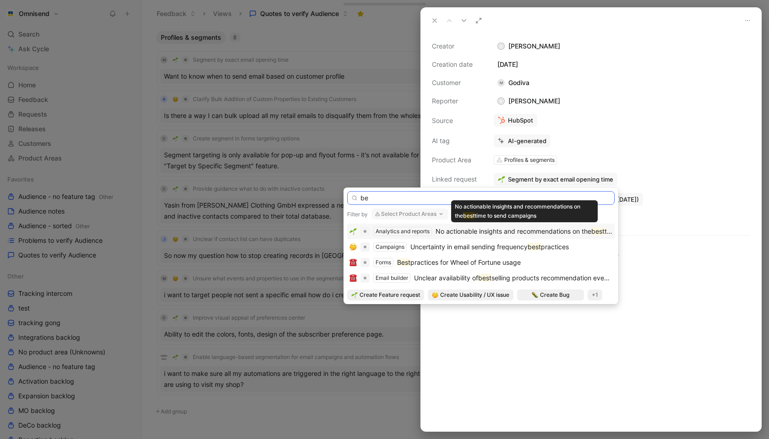
type input "b"
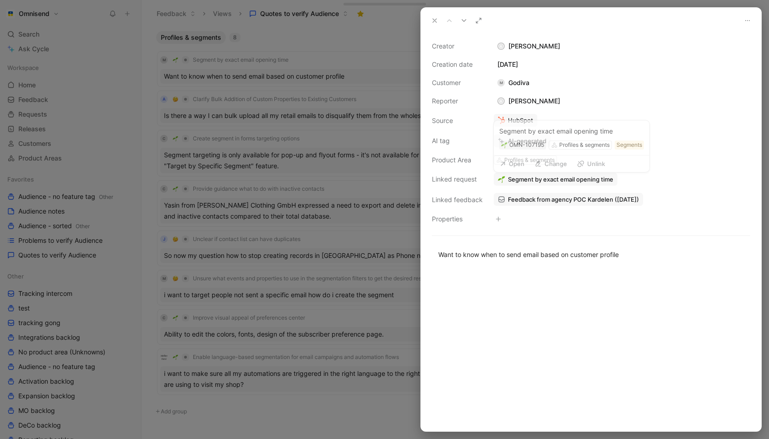
click at [595, 180] on span "Segment by exact email opening time" at bounding box center [560, 179] width 105 height 8
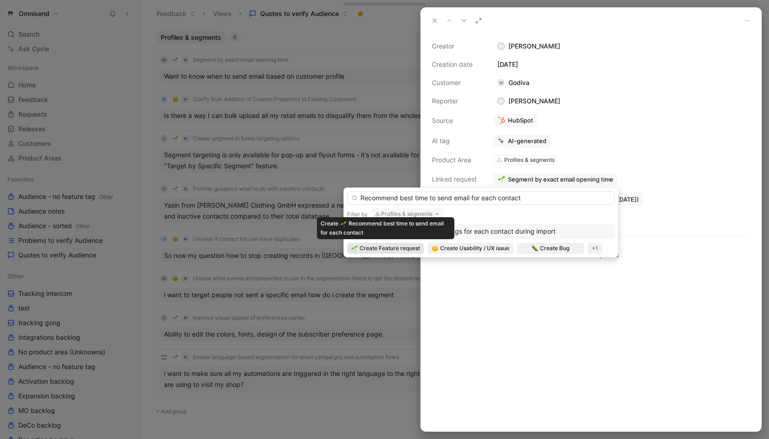
type input "Recommend best time to send email for each contact"
click at [410, 249] on span "Create Feature request" at bounding box center [389, 248] width 60 height 9
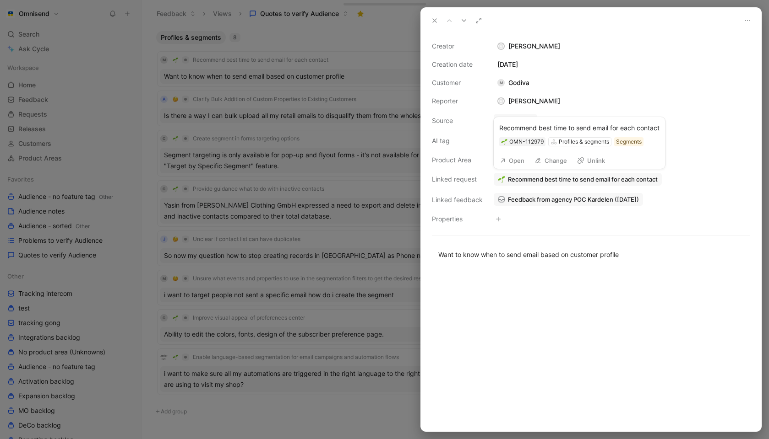
click at [517, 159] on button "Open" at bounding box center [511, 160] width 33 height 13
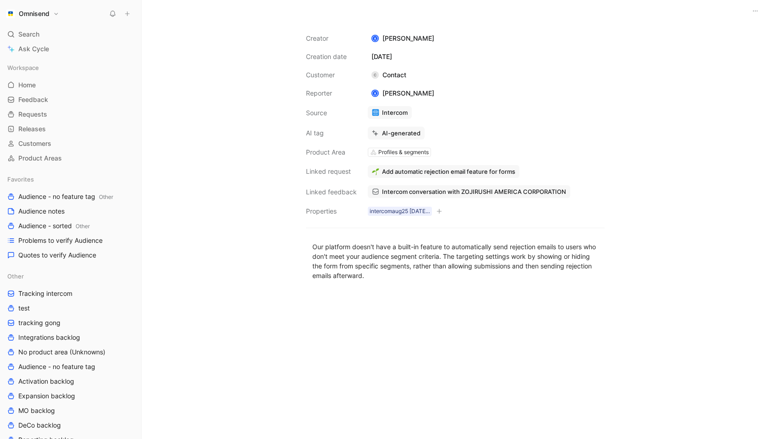
click at [516, 311] on div at bounding box center [455, 363] width 320 height 145
click at [701, 32] on div "Creator K Kasparas Toliušis Creation date August 25, 2025 Customer C Contact Re…" at bounding box center [454, 231] width 627 height 418
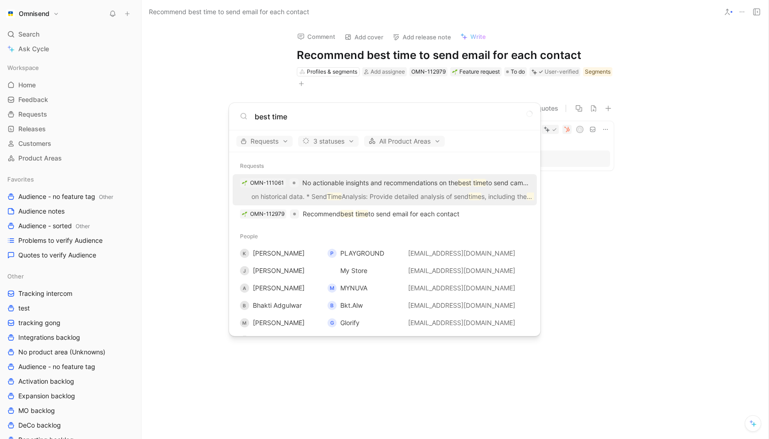
type input "best time"
click at [262, 182] on div "OMN-111061" at bounding box center [267, 183] width 34 height 9
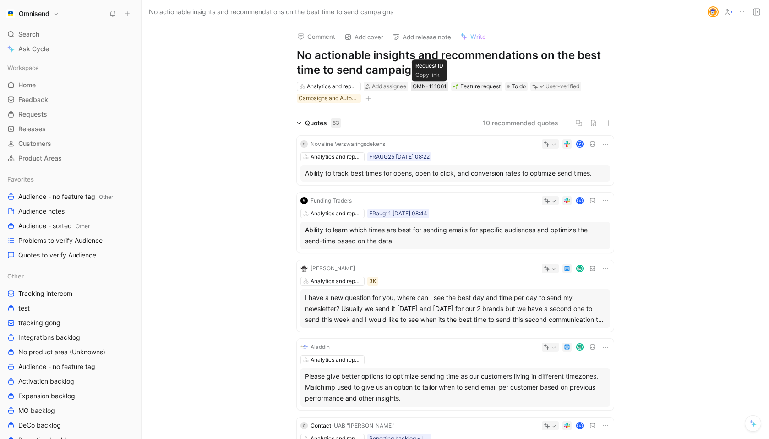
click at [432, 87] on div "OMN-111061" at bounding box center [429, 86] width 34 height 9
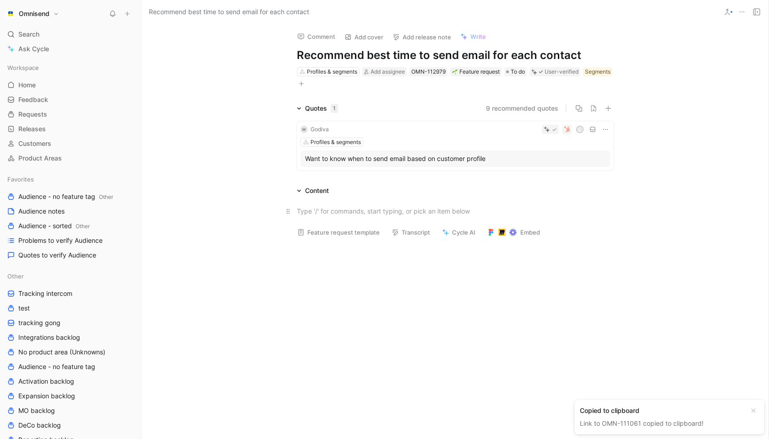
click at [323, 206] on div at bounding box center [455, 211] width 317 height 10
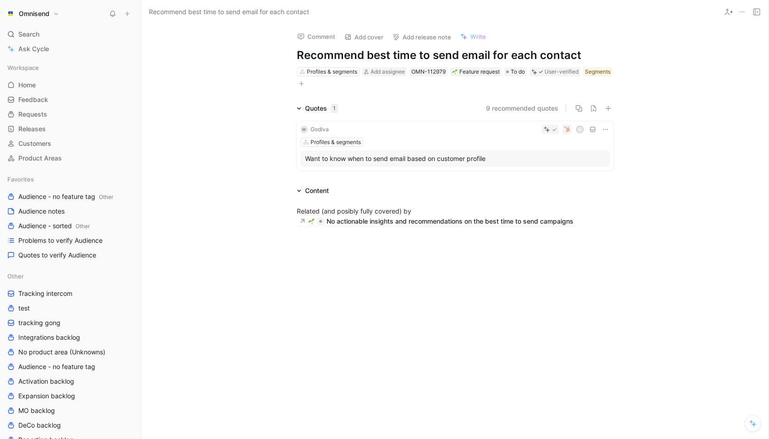
click at [320, 260] on div at bounding box center [454, 302] width 627 height 132
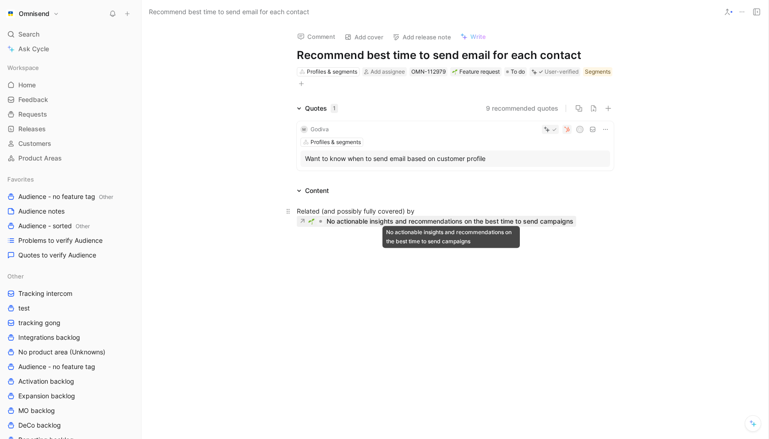
click at [380, 224] on div "No actionable insights and recommendations on the best time to send campaigns" at bounding box center [449, 221] width 247 height 11
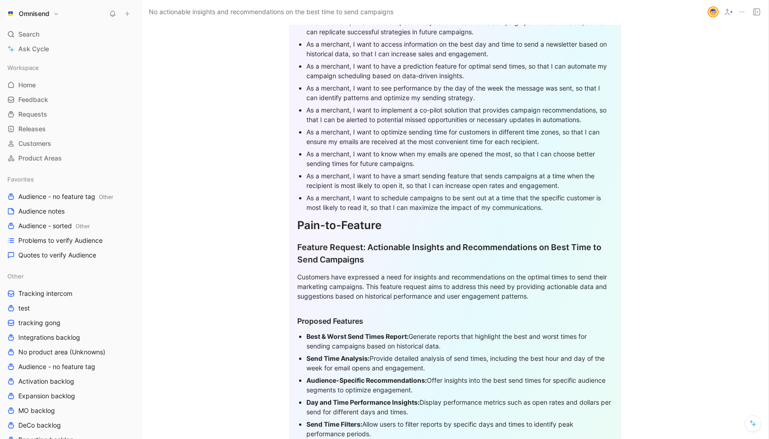
scroll to position [842, 0]
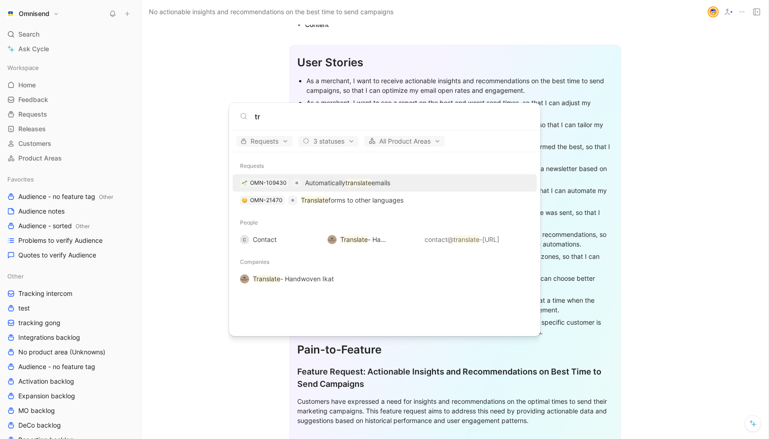
type input "t"
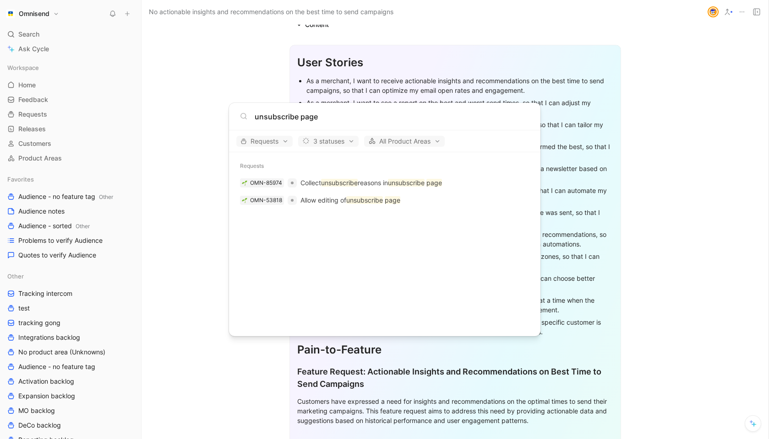
type input "unsubscribe page"
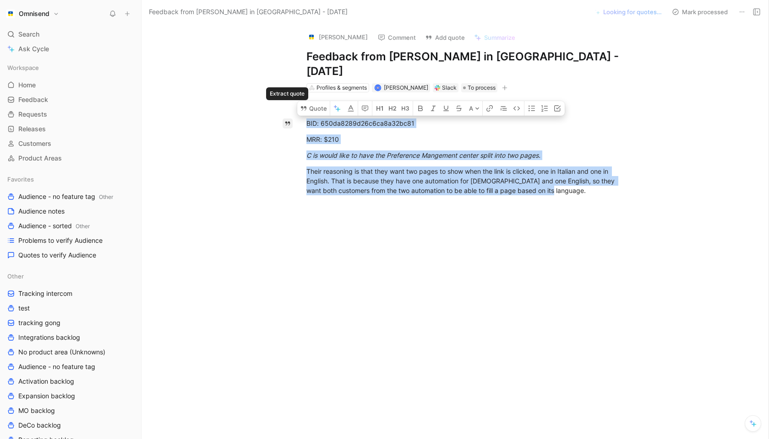
drag, startPoint x: 568, startPoint y: 177, endPoint x: 291, endPoint y: 105, distance: 285.6
click at [291, 105] on div "Quote A BID: 650da8289d26c6ca8a32bc81 MRR: $210 C is would like to have the Pre…" at bounding box center [464, 222] width 607 height 261
click at [316, 101] on button "Quote" at bounding box center [313, 108] width 33 height 15
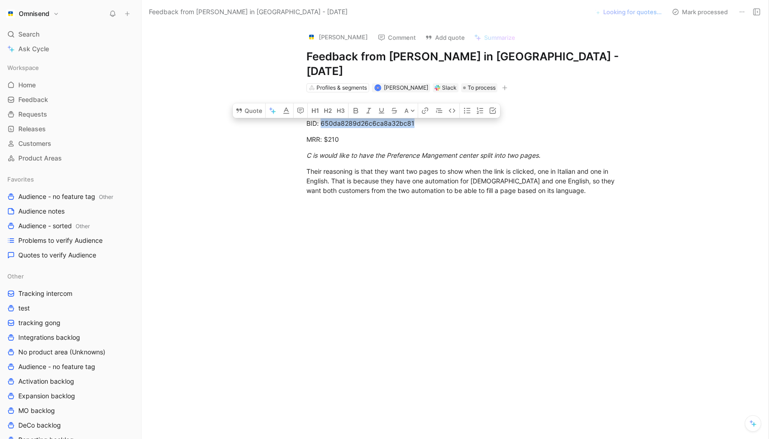
click at [347, 119] on div "BID: 650da8289d26c6ca8a32bc81" at bounding box center [464, 124] width 317 height 10
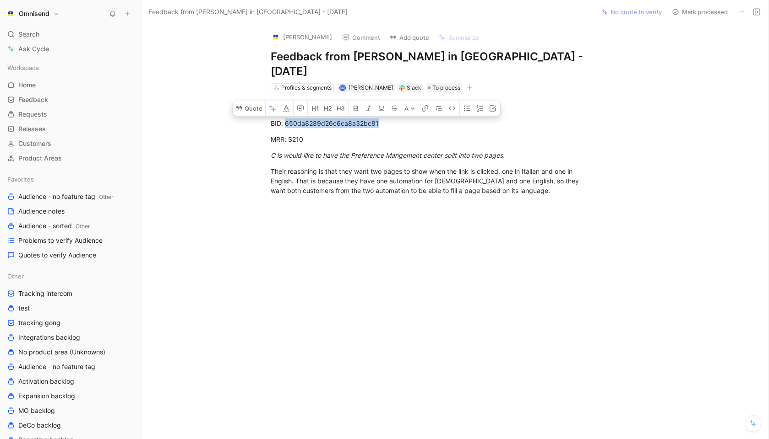
copy div "650da8289d26c6ca8a32bc81"
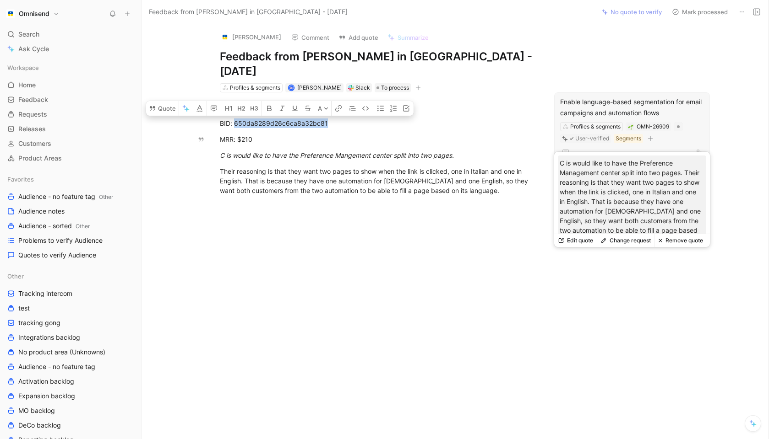
click at [687, 241] on button "Remove quote" at bounding box center [680, 240] width 52 height 13
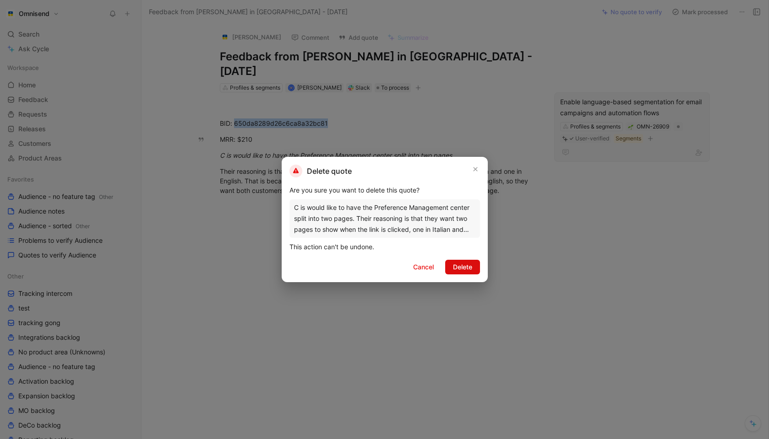
click at [469, 266] on span "Delete" at bounding box center [462, 267] width 19 height 11
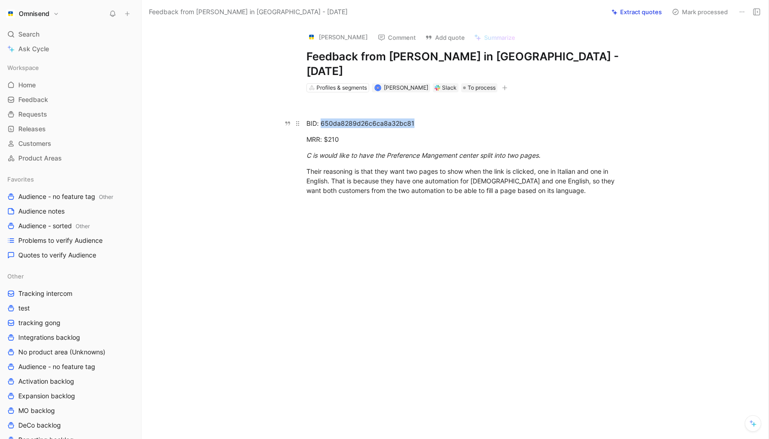
copy div "650da8289d26c6ca8a32bc81"
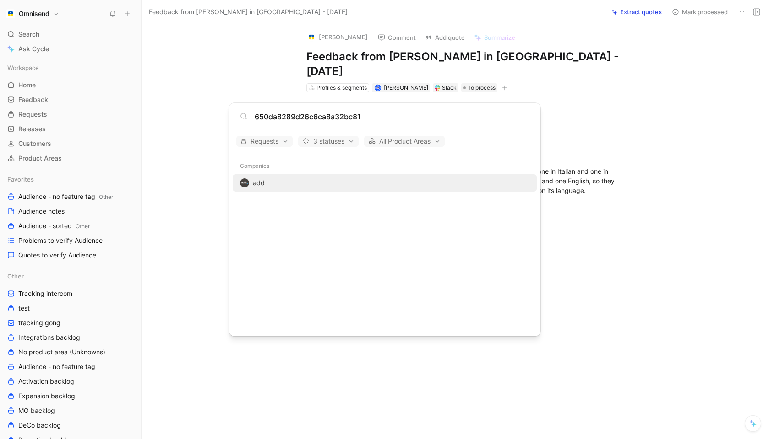
type input "650da8289d26c6ca8a32bc81"
click at [348, 39] on body "Omnisend Search ⌘ K Ask Cycle Workspace Home G then H Feedback G then F Request…" at bounding box center [384, 219] width 769 height 439
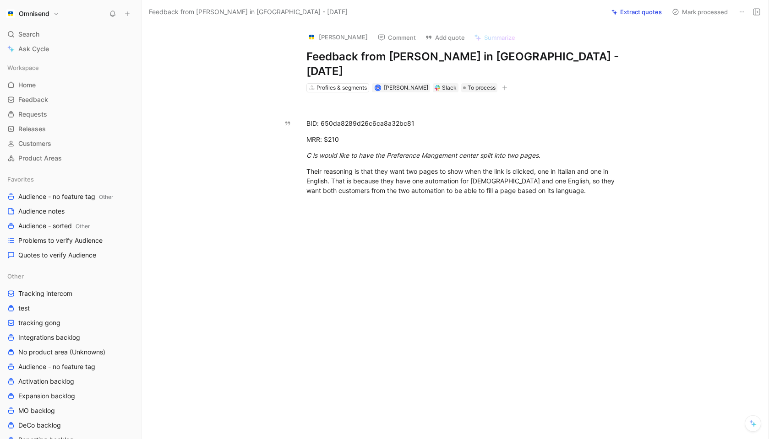
click at [354, 39] on button "[PERSON_NAME]" at bounding box center [337, 37] width 69 height 14
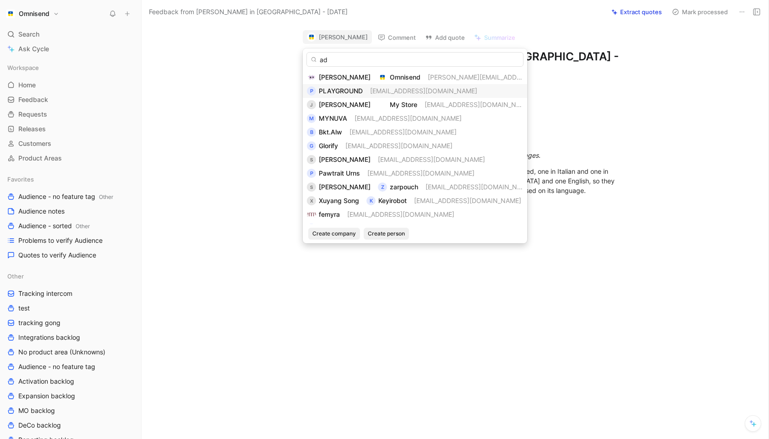
type input "a"
type input "650da8289d26c6ca8a32bc81"
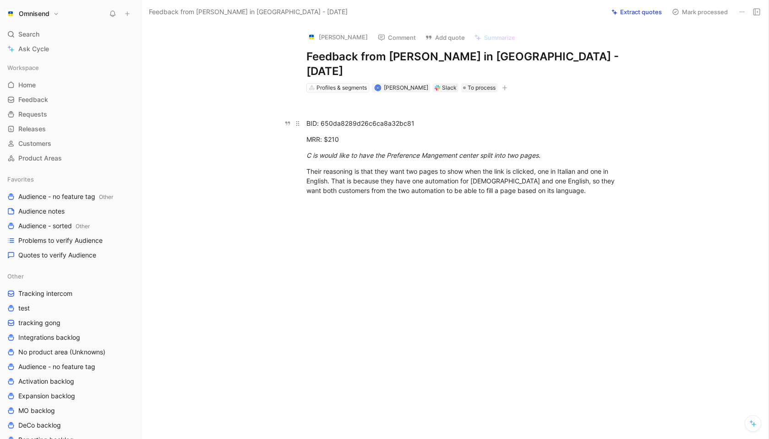
click at [349, 119] on div "BID: 650da8289d26c6ca8a32bc81" at bounding box center [464, 124] width 317 height 10
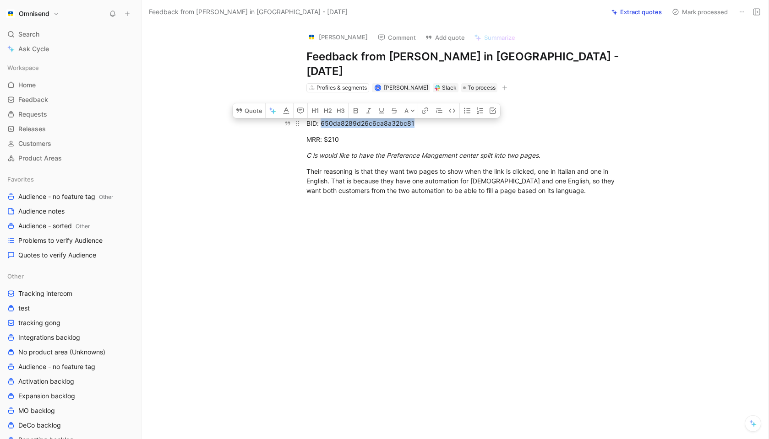
copy div "650da8289d26c6ca8a32bc81"
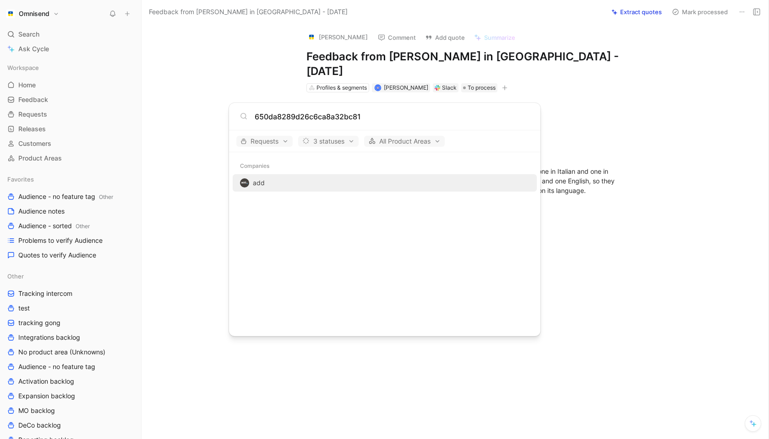
type input "650da8289d26c6ca8a32bc81"
click at [285, 181] on div "add" at bounding box center [384, 183] width 298 height 16
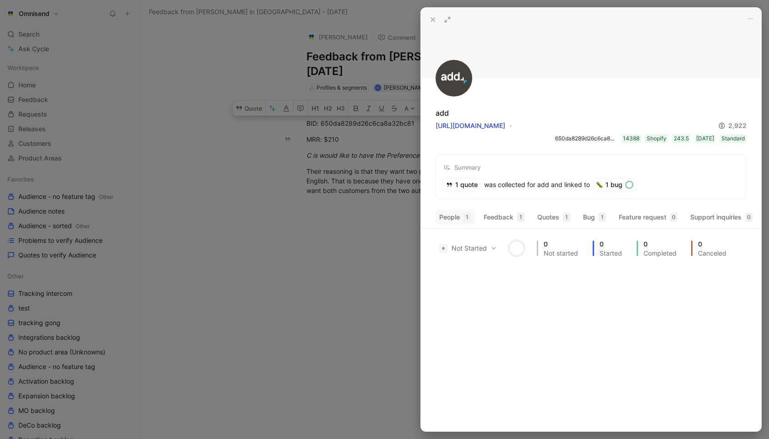
click at [461, 217] on button "People 1" at bounding box center [454, 217] width 39 height 15
drag, startPoint x: 598, startPoint y: 245, endPoint x: 533, endPoint y: 248, distance: 65.0
click at [533, 248] on td "contact@add.com" at bounding box center [591, 247] width 125 height 16
copy div "contact@add.com"
click at [348, 235] on div at bounding box center [384, 219] width 769 height 439
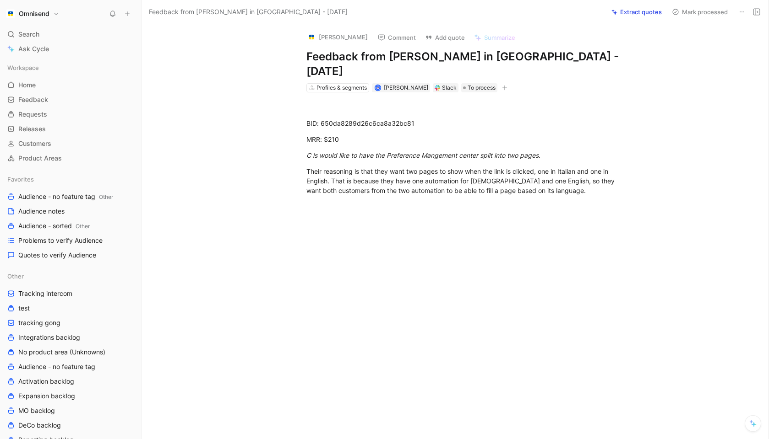
click at [336, 37] on button "Chaymae Ouhayou" at bounding box center [337, 37] width 69 height 14
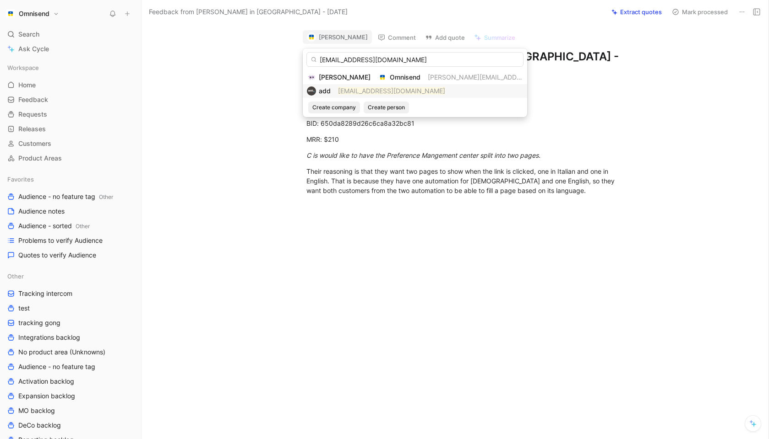
type input "contact@add.com"
click at [351, 89] on mark "contact@add.com" at bounding box center [391, 91] width 107 height 8
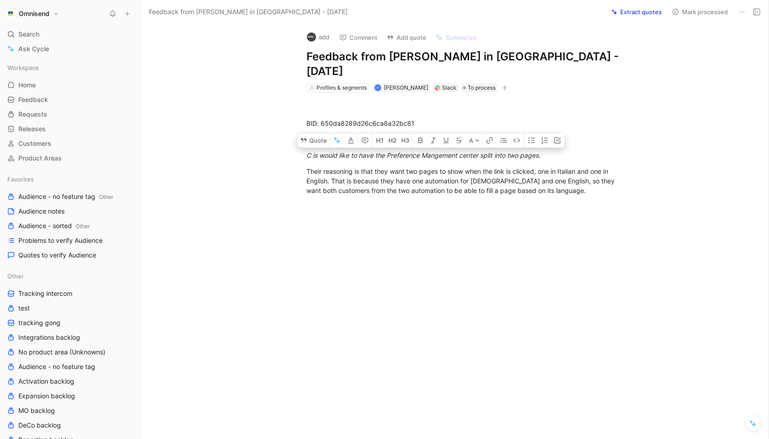
drag, startPoint x: 564, startPoint y: 183, endPoint x: 266, endPoint y: 145, distance: 301.3
click at [266, 145] on div "BID: 650da8289d26c6ca8a32bc81 MRR: $210 C is would like to have the Preference …" at bounding box center [464, 156] width 607 height 129
click at [320, 133] on button "Quote" at bounding box center [313, 140] width 33 height 15
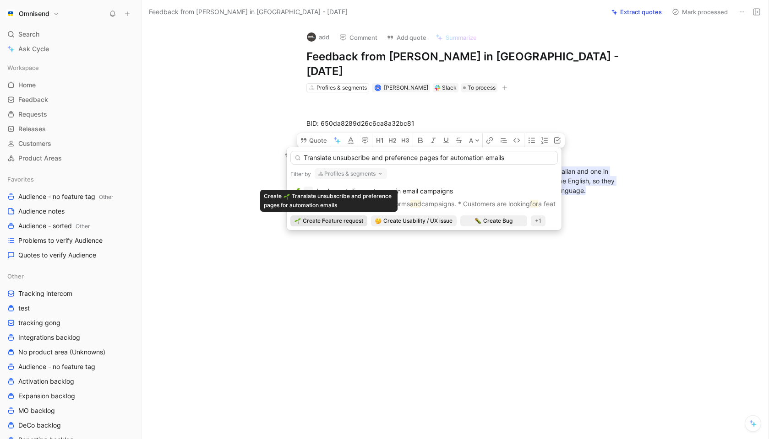
type input "Translate unsubscribe and preference pages for automation emails"
click at [348, 218] on span "Create Feature request" at bounding box center [333, 221] width 60 height 9
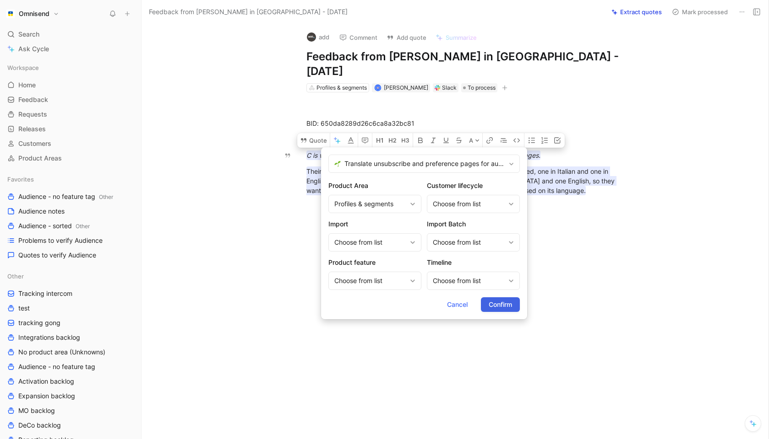
click at [501, 306] on span "Confirm" at bounding box center [499, 304] width 23 height 11
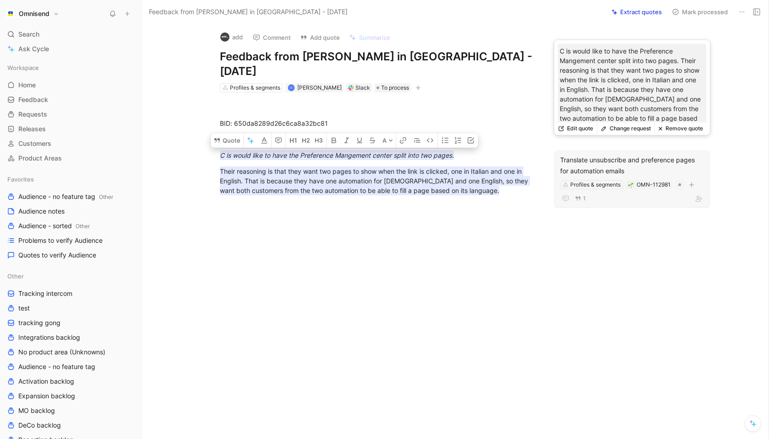
click at [615, 155] on div "Translate unsubscribe and preference pages for automation emails" at bounding box center [632, 166] width 144 height 22
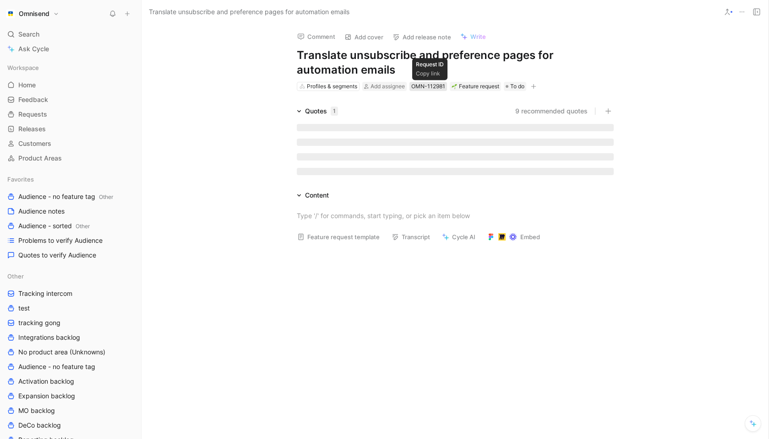
click at [434, 86] on div "OMN-112981" at bounding box center [428, 86] width 34 height 9
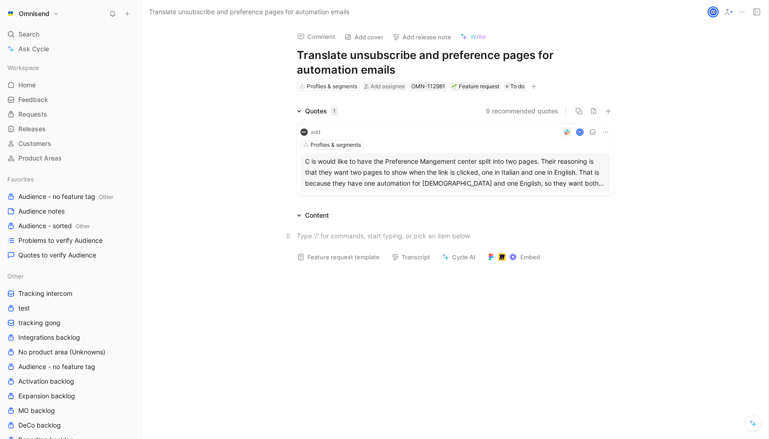
click at [345, 233] on div at bounding box center [455, 236] width 317 height 10
click at [387, 315] on div at bounding box center [454, 333] width 627 height 132
